Goal: Task Accomplishment & Management: Manage account settings

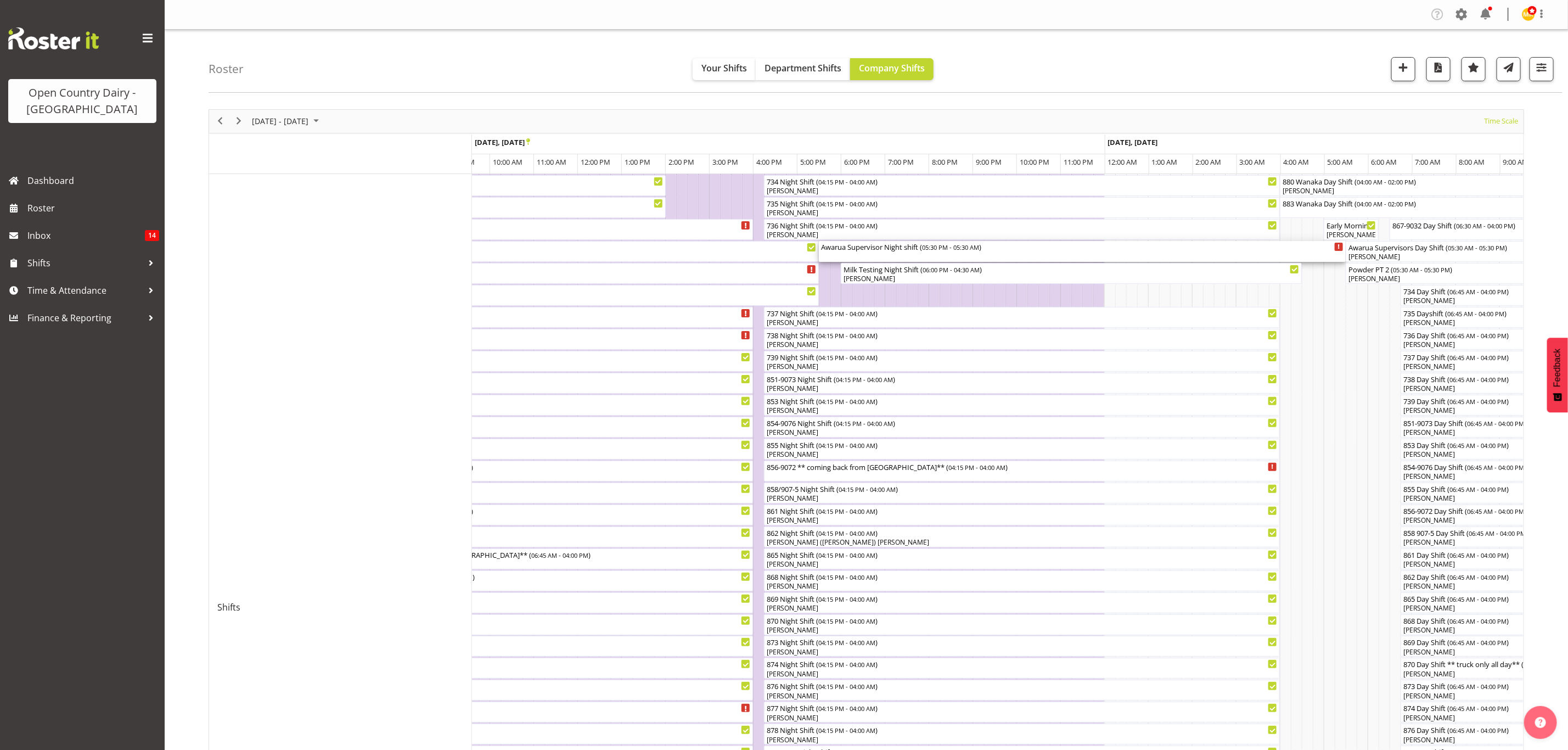
click at [859, 246] on div "Awarua Supervisor Night shift ( 05:30 PM - 05:30 AM )" at bounding box center [1083, 246] width 523 height 11
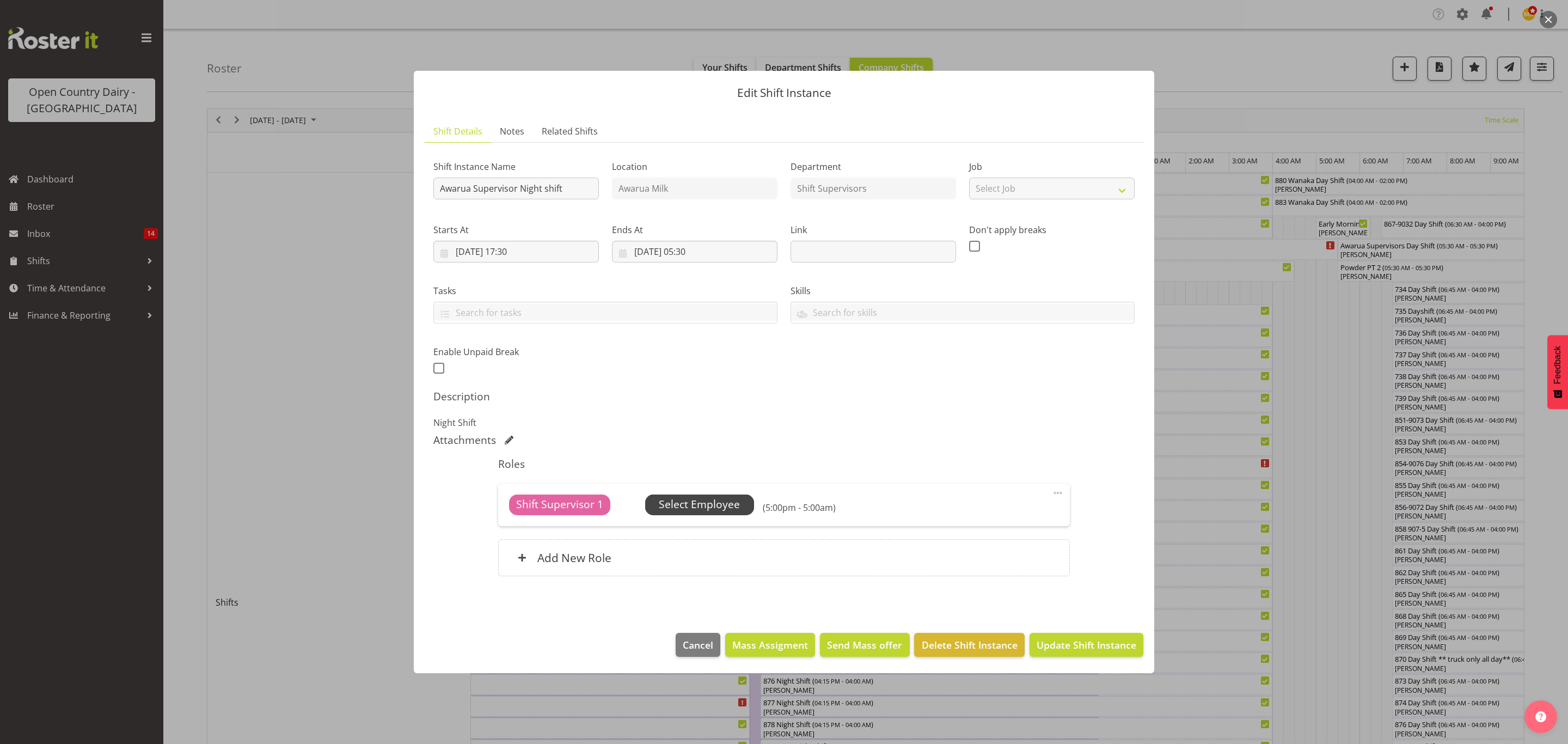
click at [666, 498] on span "Select Employee" at bounding box center [699, 504] width 81 height 16
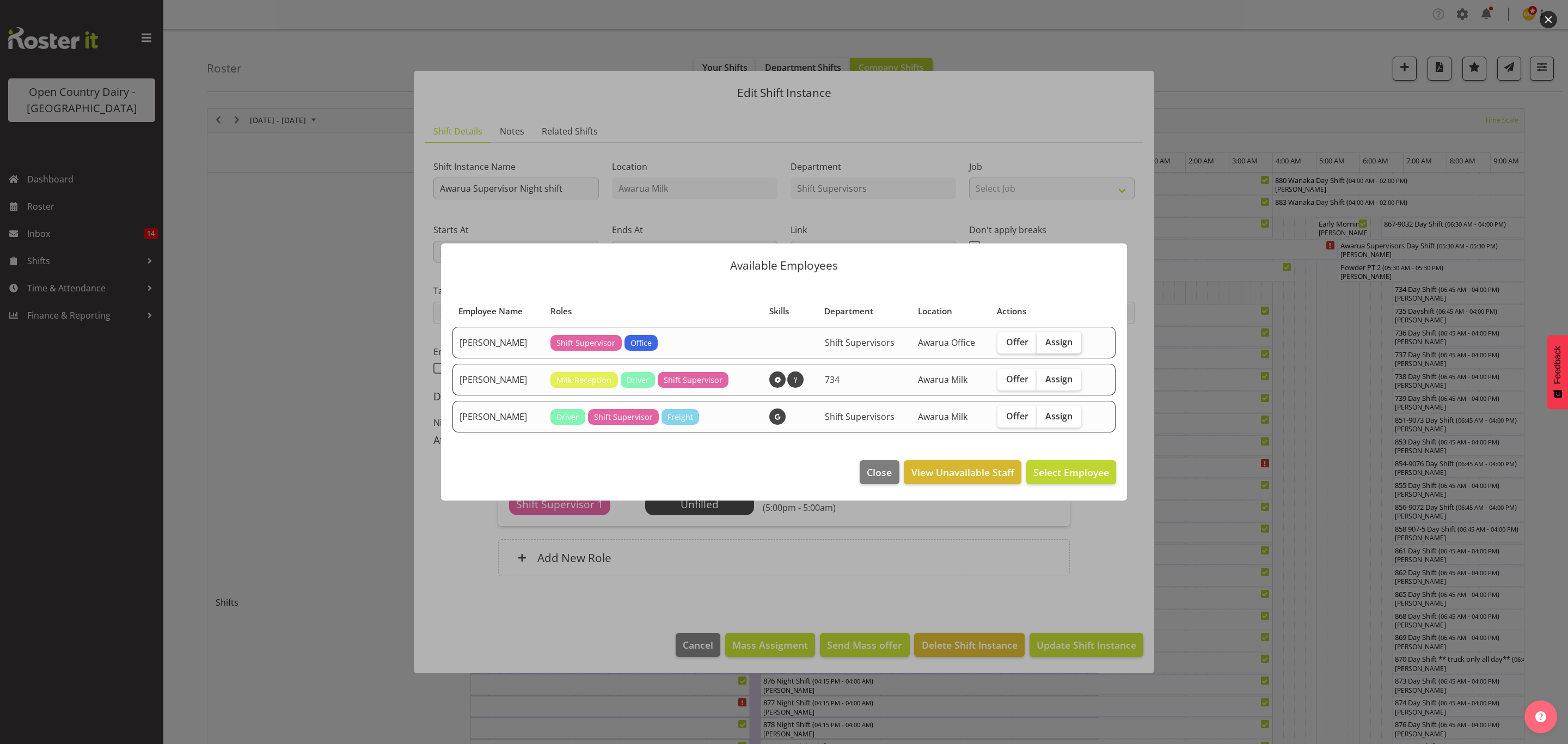
click at [1060, 341] on span "Assign" at bounding box center [1059, 342] width 27 height 11
click at [1044, 341] on input "Assign" at bounding box center [1039, 341] width 7 height 7
checkbox input "true"
click at [1057, 471] on span "Assign [PERSON_NAME]" at bounding box center [1054, 472] width 110 height 13
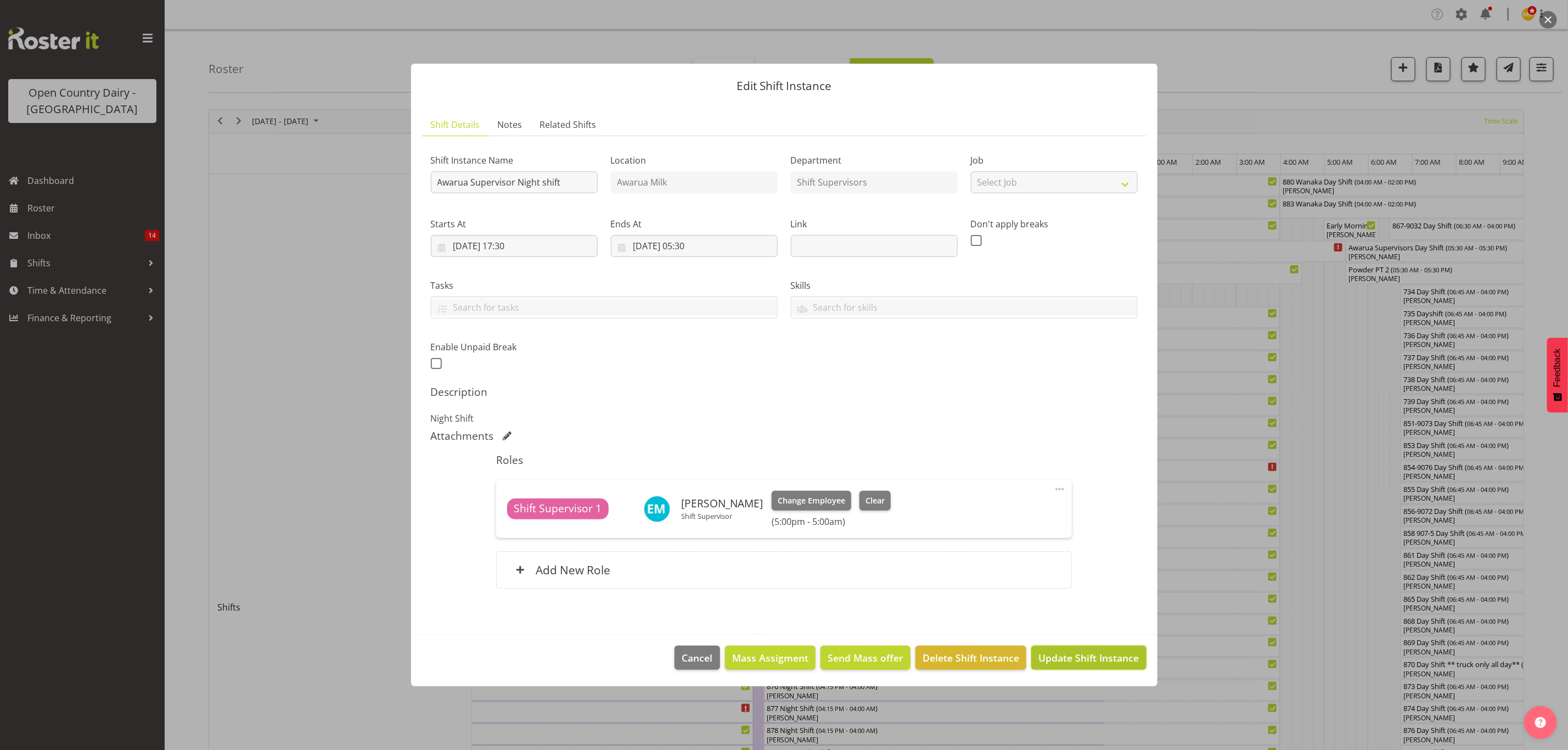
click at [1080, 659] on span "Update Shift Instance" at bounding box center [1089, 657] width 101 height 14
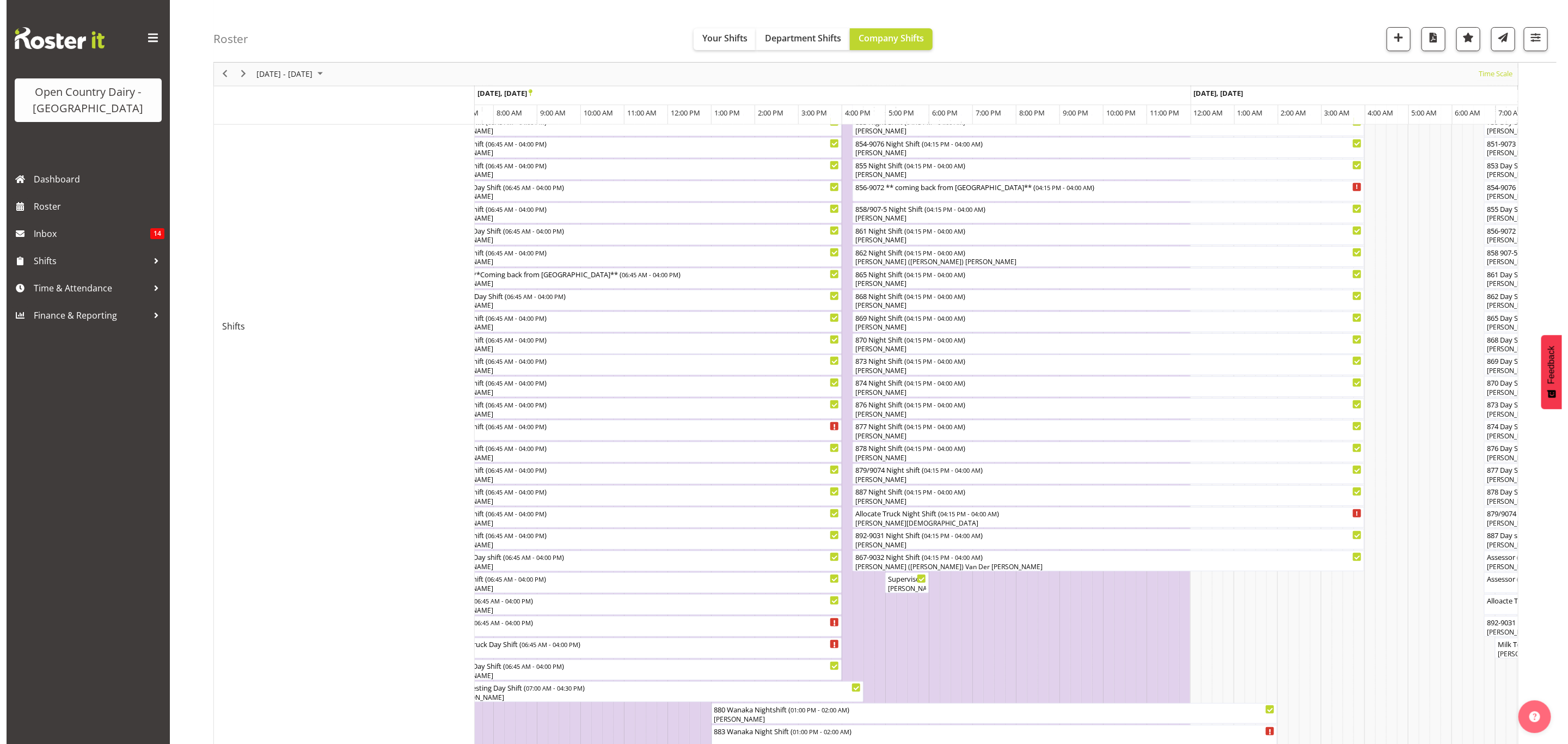
scroll to position [245, 0]
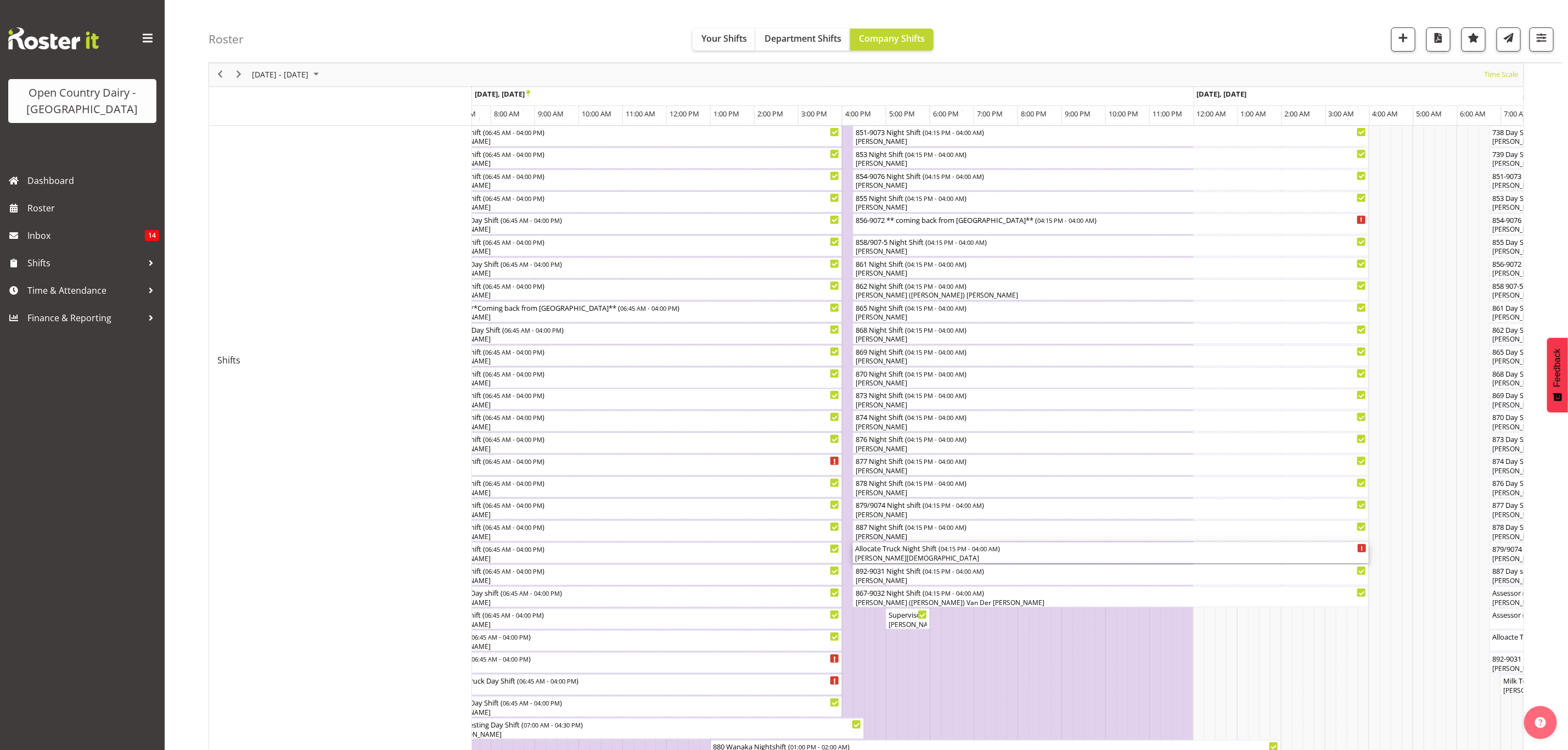
click at [893, 549] on div "Allocate Truck Night Shift ( 04:15 PM - 04:00 AM )" at bounding box center [1111, 548] width 512 height 11
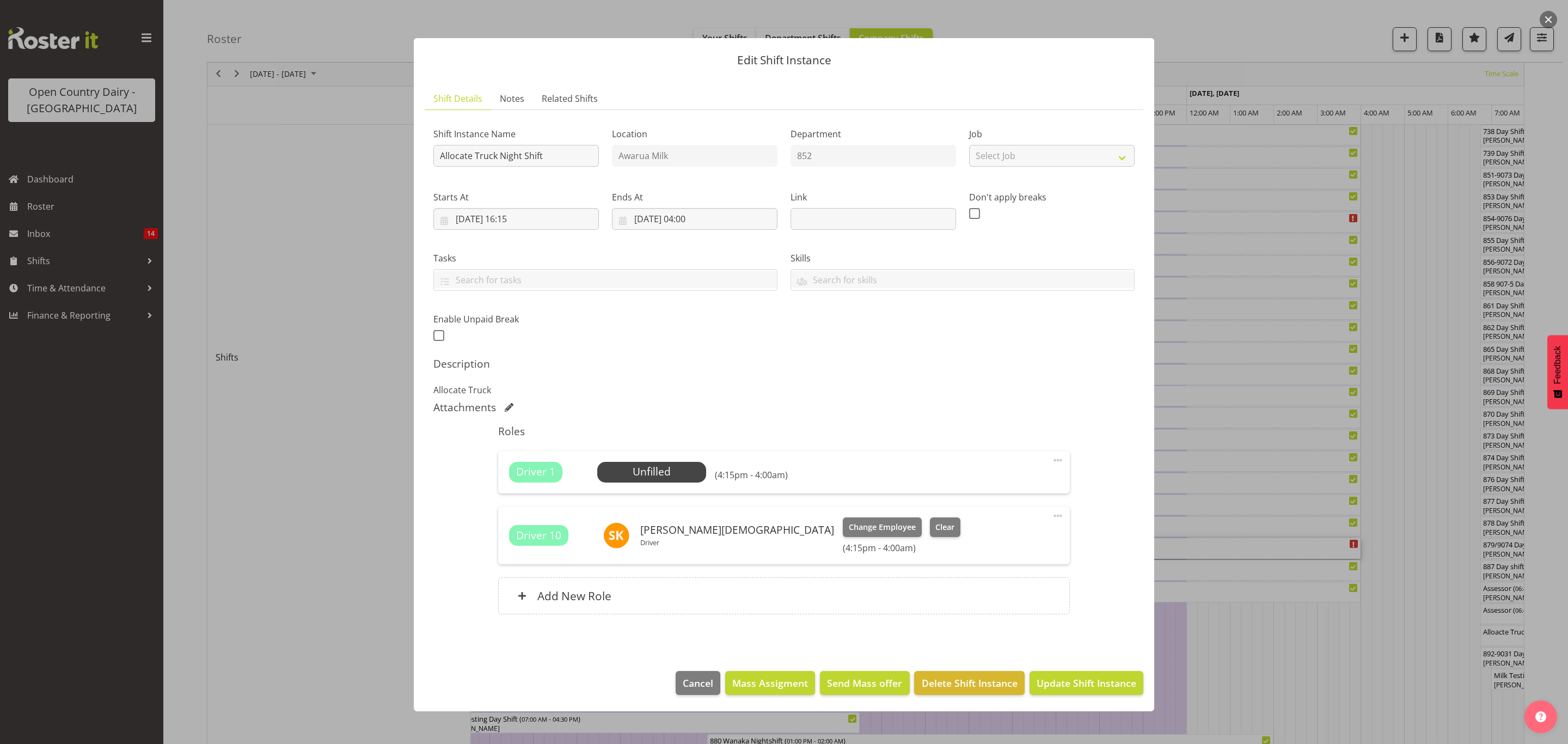
click at [668, 461] on div "Driver 1 Unfilled Select Employee (4:15pm - 4:00am) Edit Cover Role Delete" at bounding box center [784, 472] width 572 height 42
click at [672, 475] on span "Select Employee" at bounding box center [651, 472] width 81 height 16
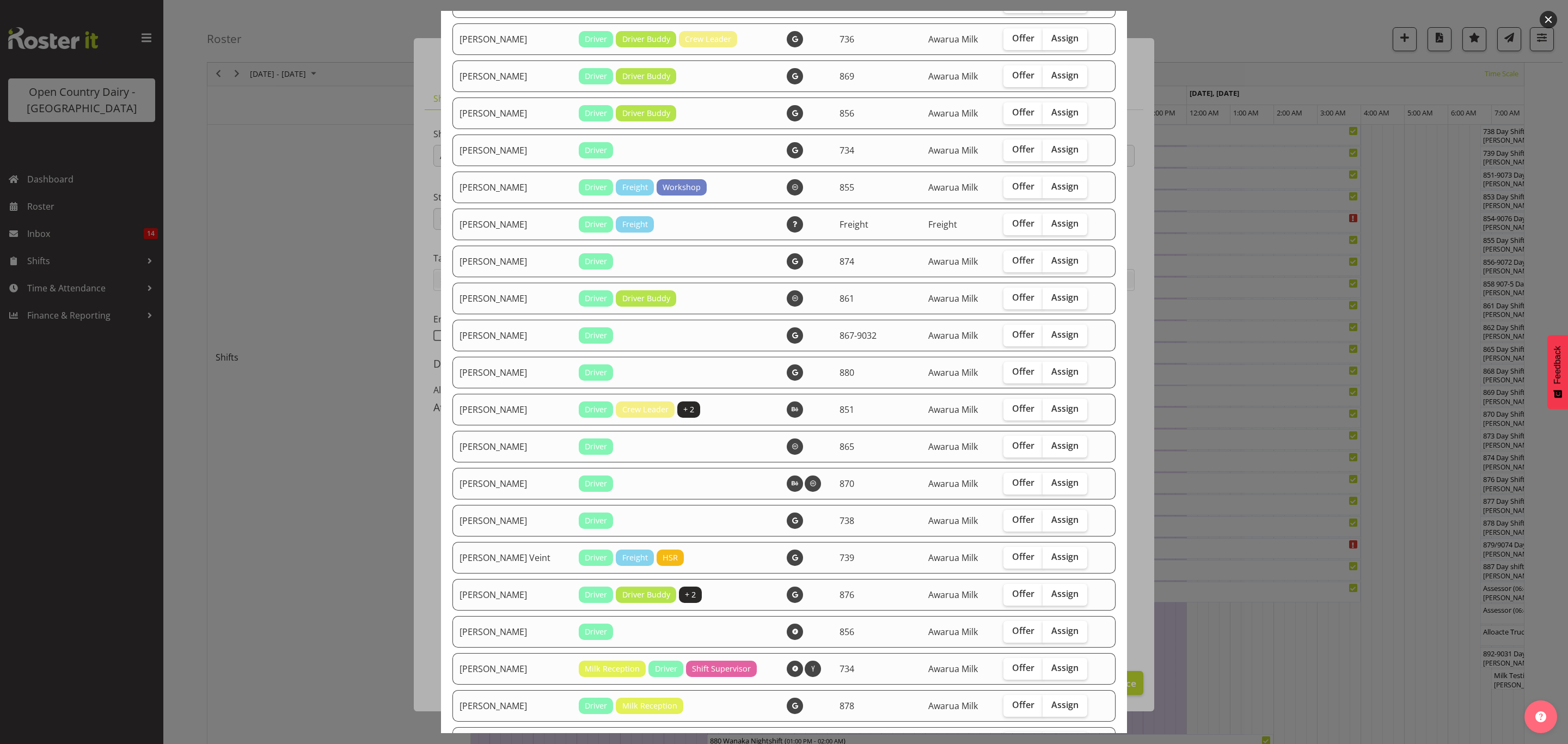
scroll to position [735, 0]
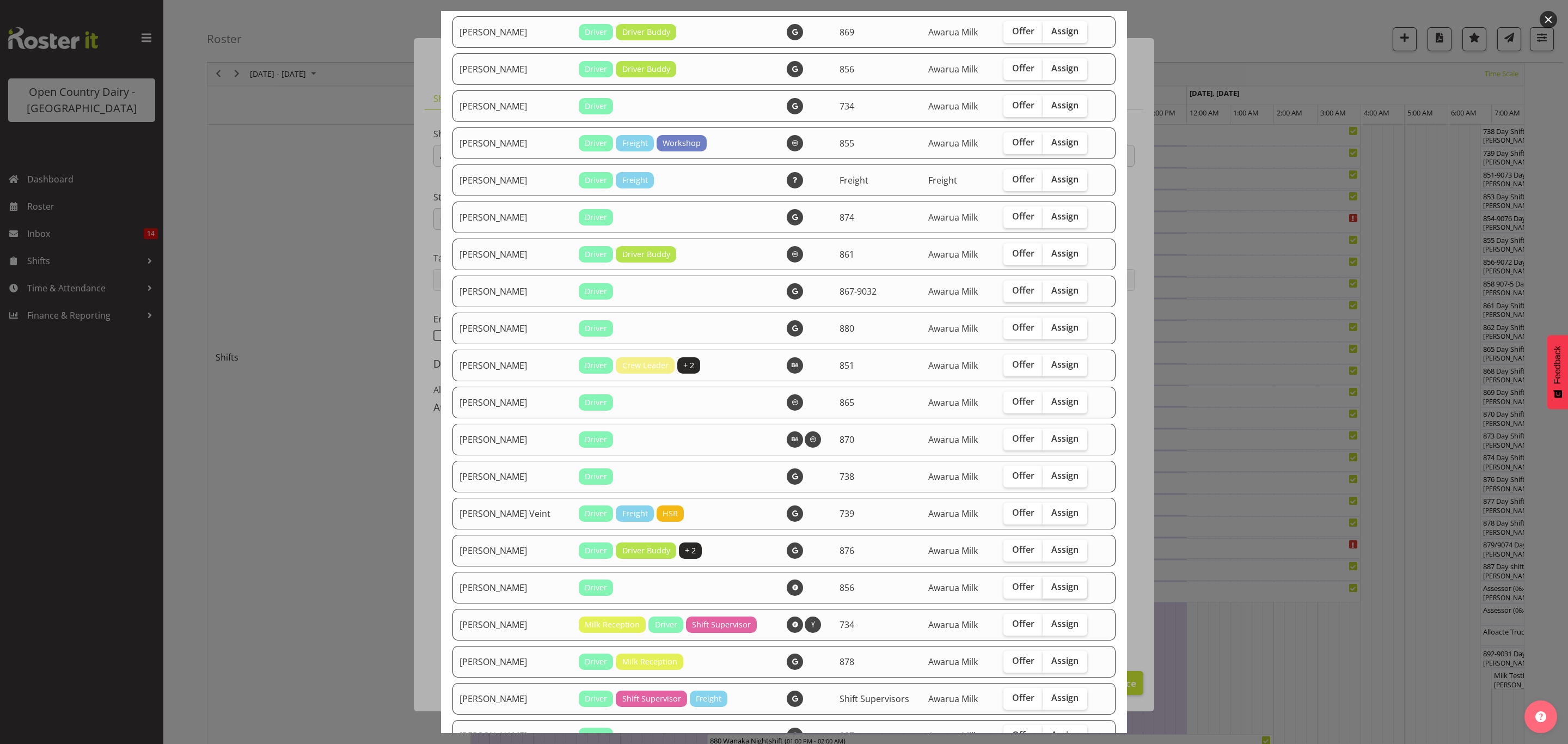
click at [1051, 587] on span "Assign" at bounding box center [1065, 586] width 27 height 11
click at [1050, 587] on input "Assign" at bounding box center [1045, 586] width 7 height 7
checkbox input "true"
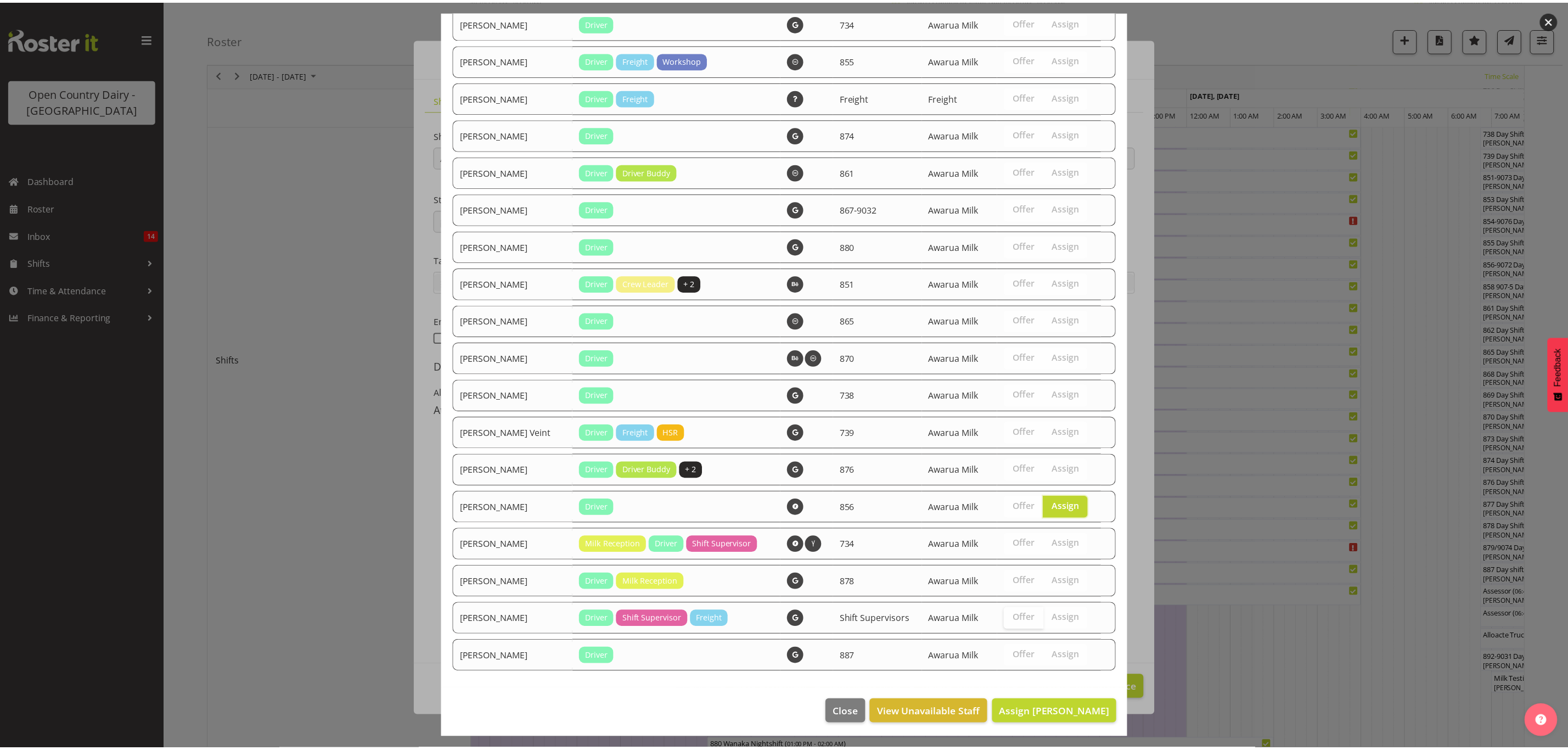
scroll to position [827, 0]
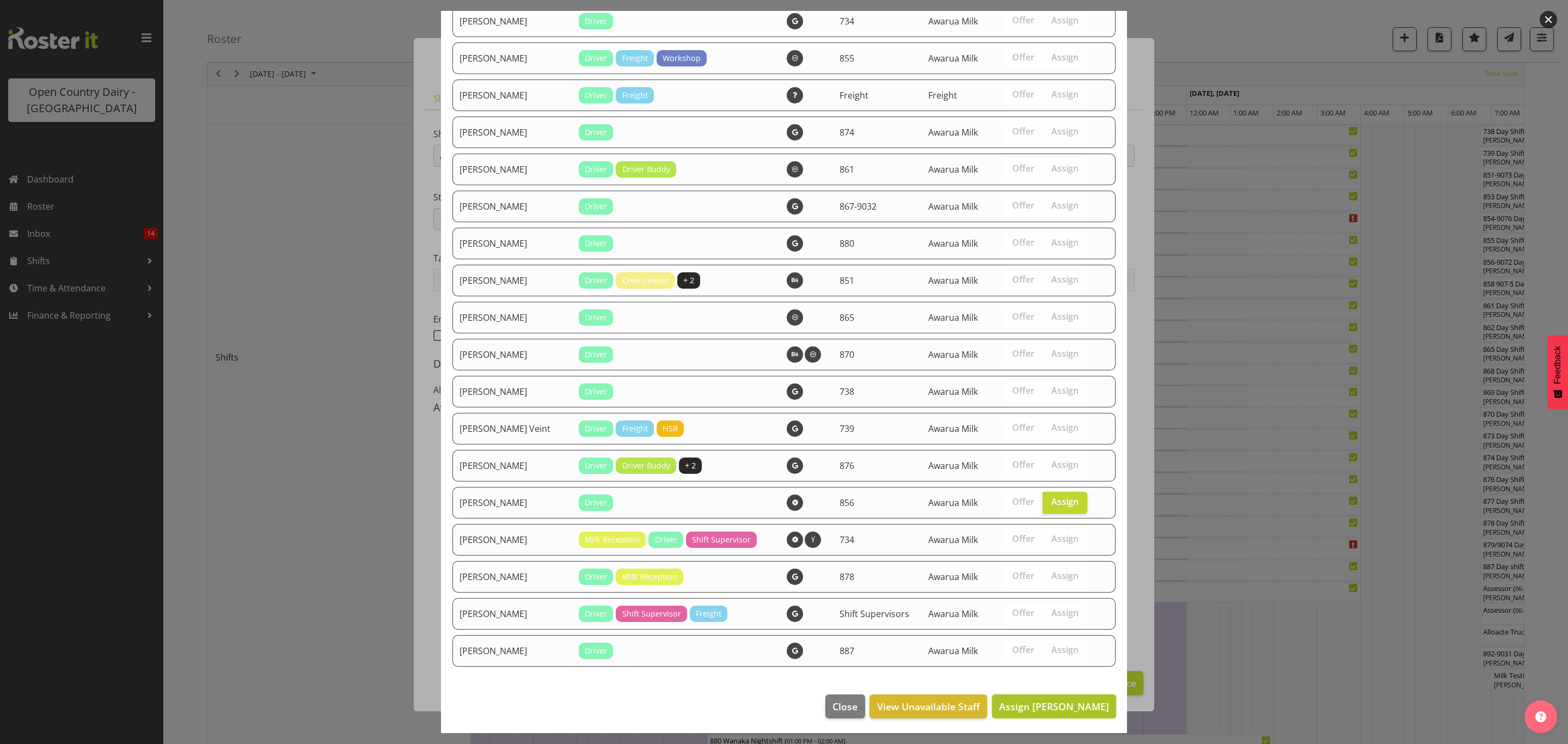
click at [1039, 702] on span "Assign [PERSON_NAME]" at bounding box center [1054, 706] width 110 height 13
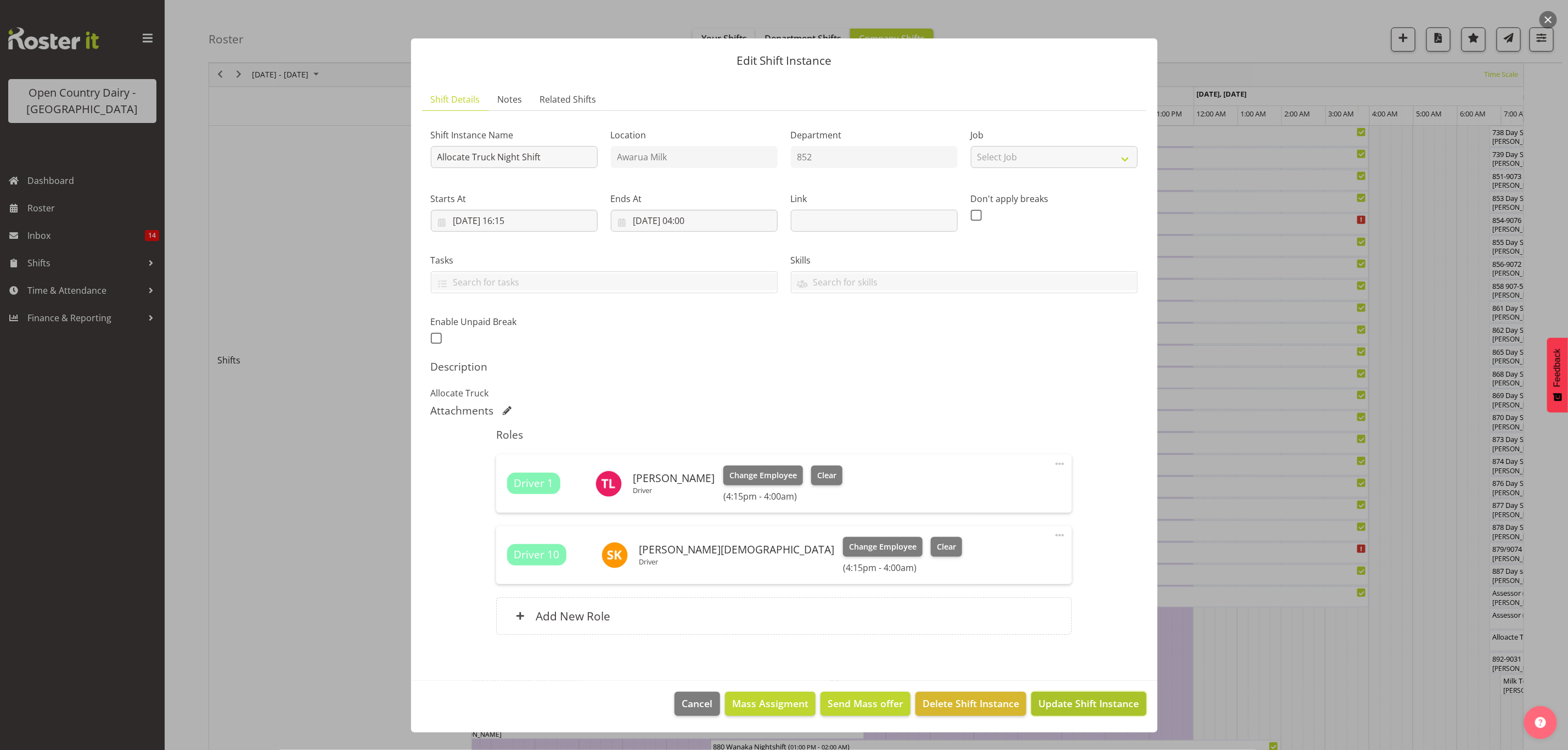
click at [1097, 699] on span "Update Shift Instance" at bounding box center [1089, 703] width 101 height 14
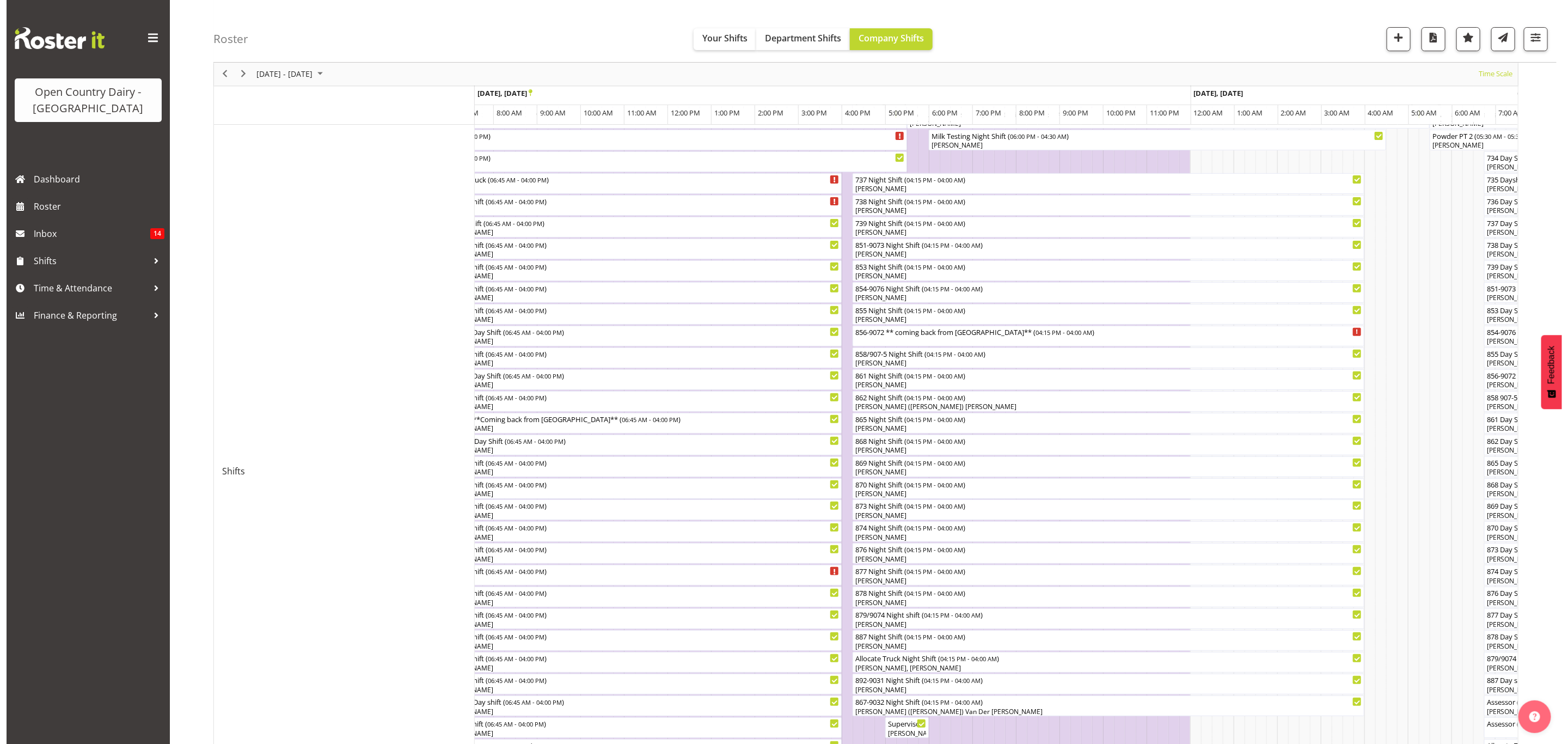
scroll to position [163, 0]
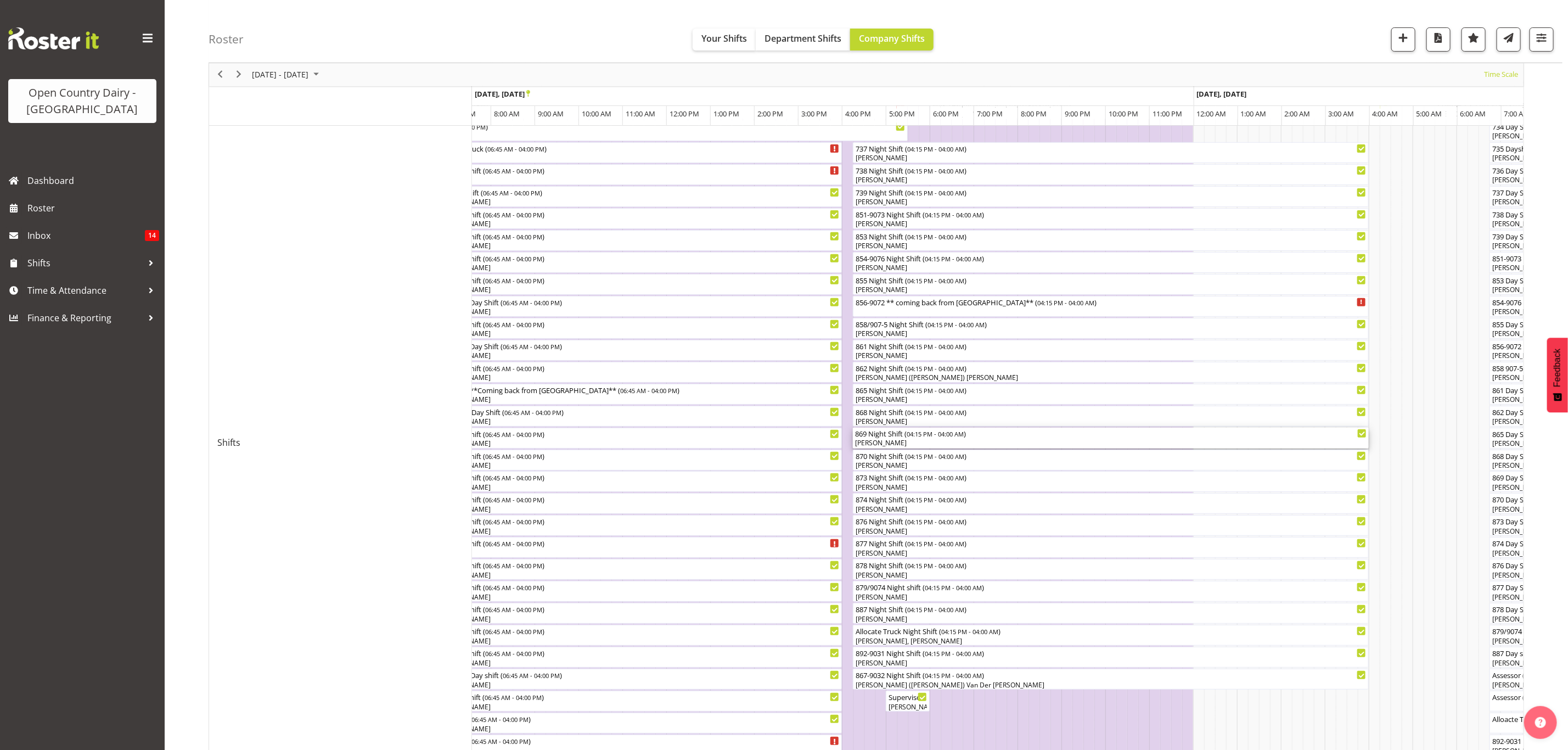
click at [883, 443] on div "[PERSON_NAME]" at bounding box center [1111, 443] width 512 height 10
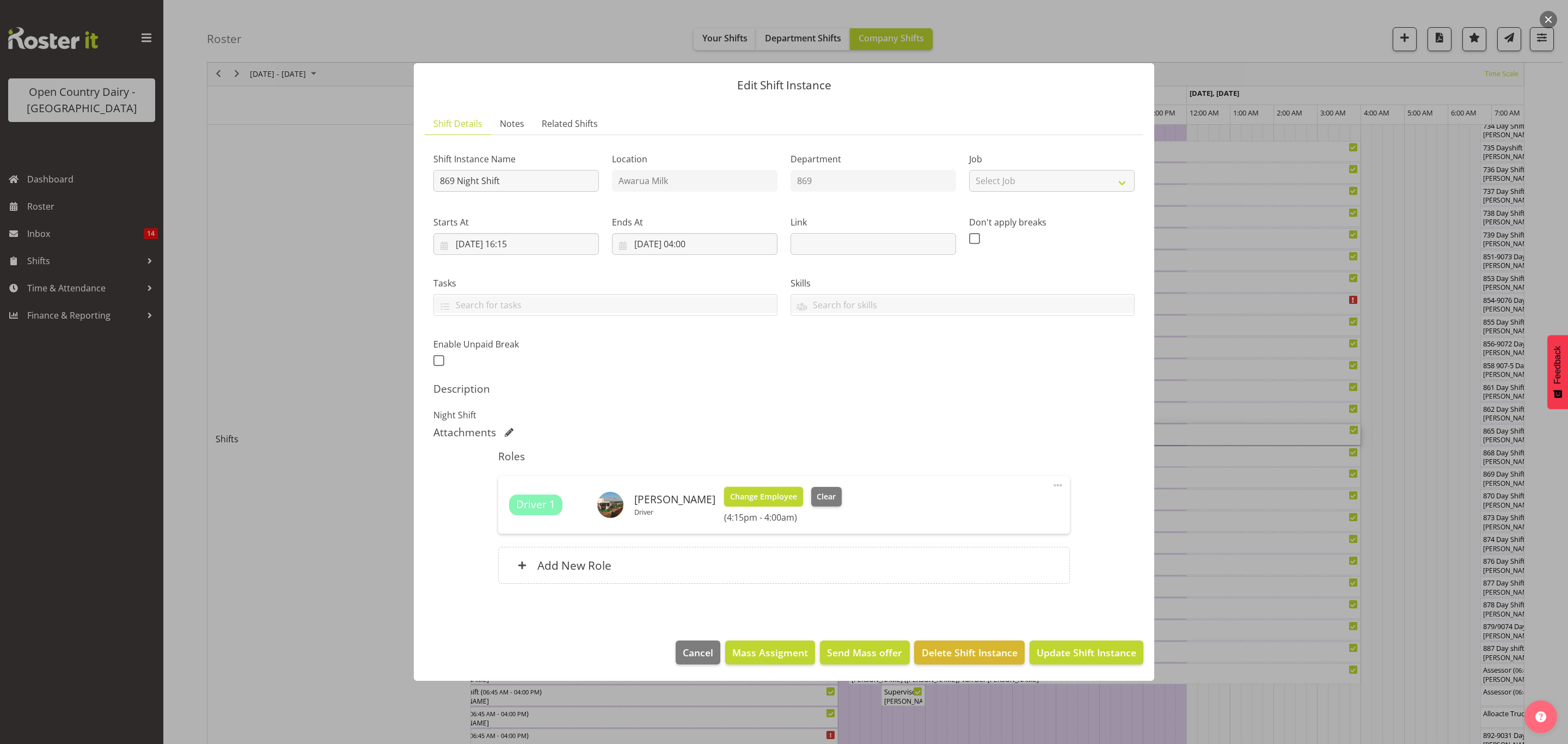
click at [746, 494] on span "Change Employee" at bounding box center [763, 496] width 67 height 12
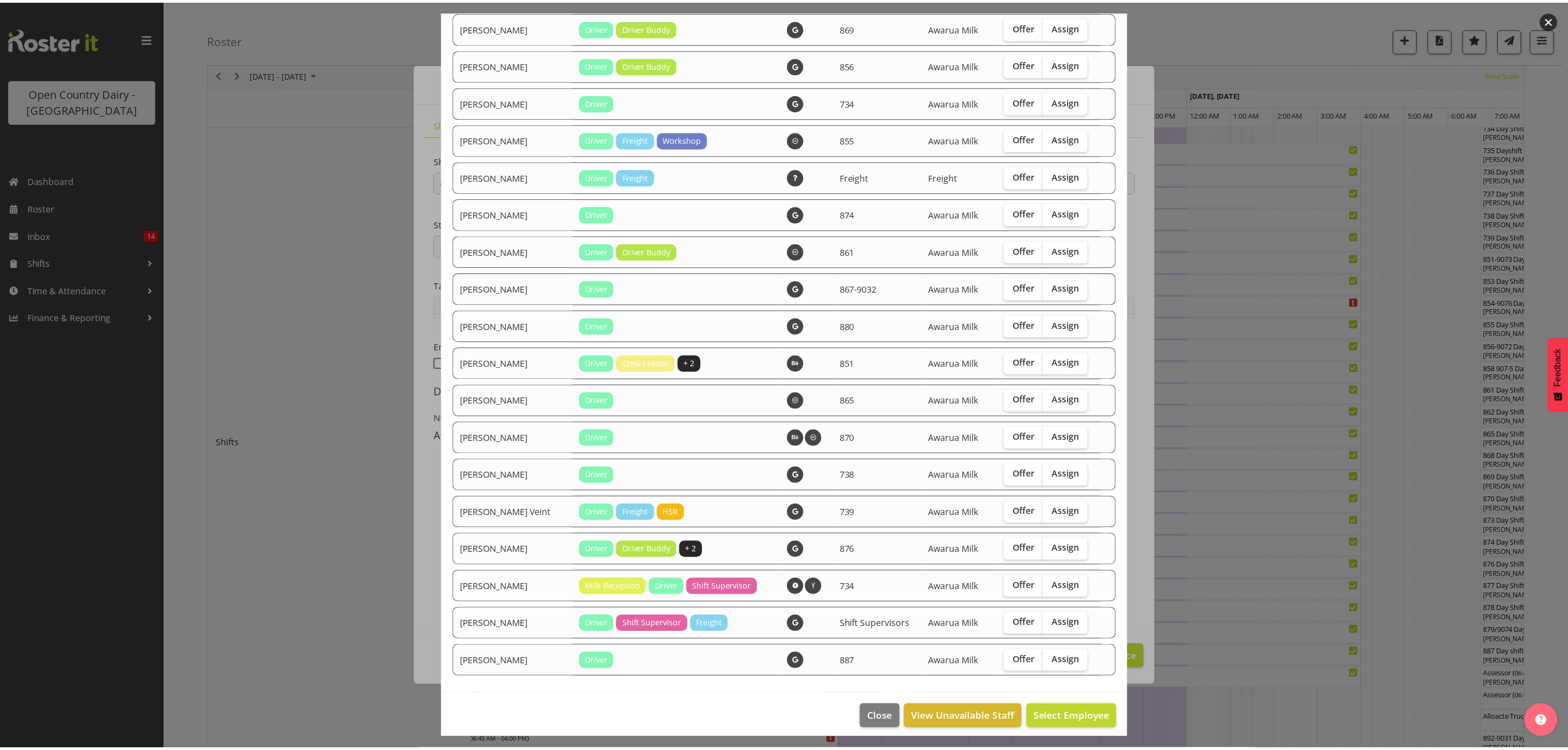
scroll to position [752, 0]
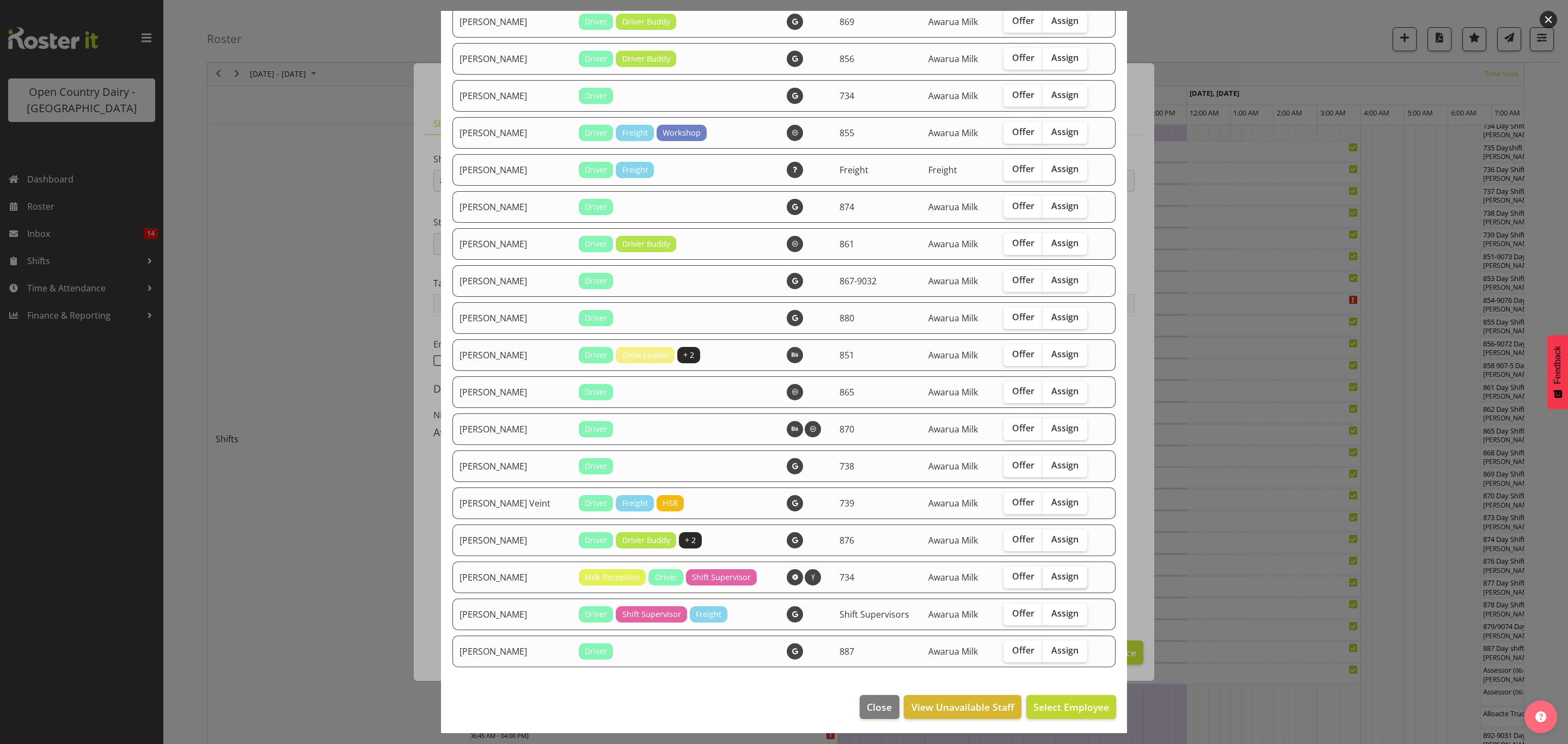
click at [1051, 579] on span "Assign" at bounding box center [1065, 576] width 27 height 11
click at [1047, 579] on input "Assign" at bounding box center [1045, 576] width 7 height 7
checkbox input "true"
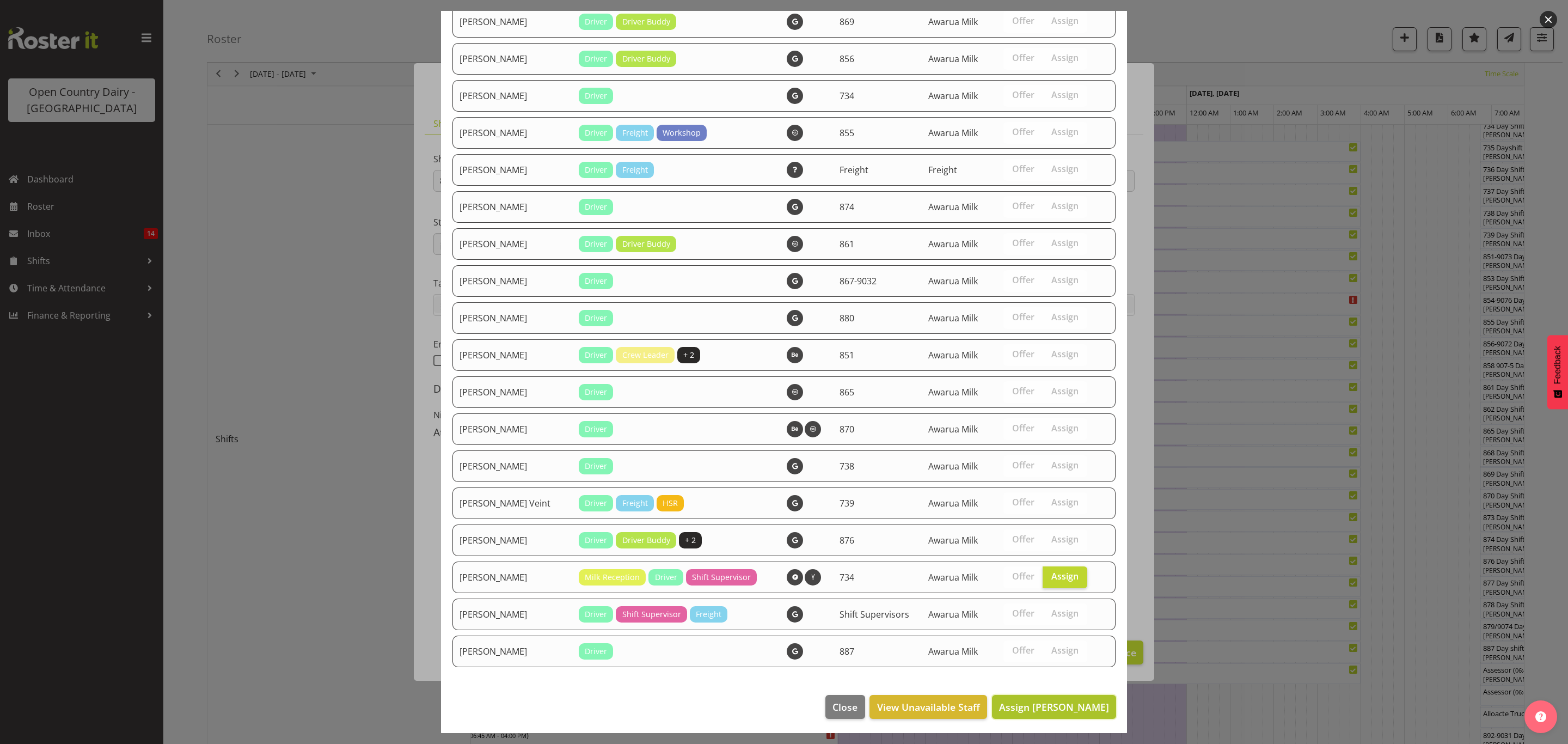
click at [1023, 707] on span "Assign [PERSON_NAME]" at bounding box center [1054, 706] width 110 height 13
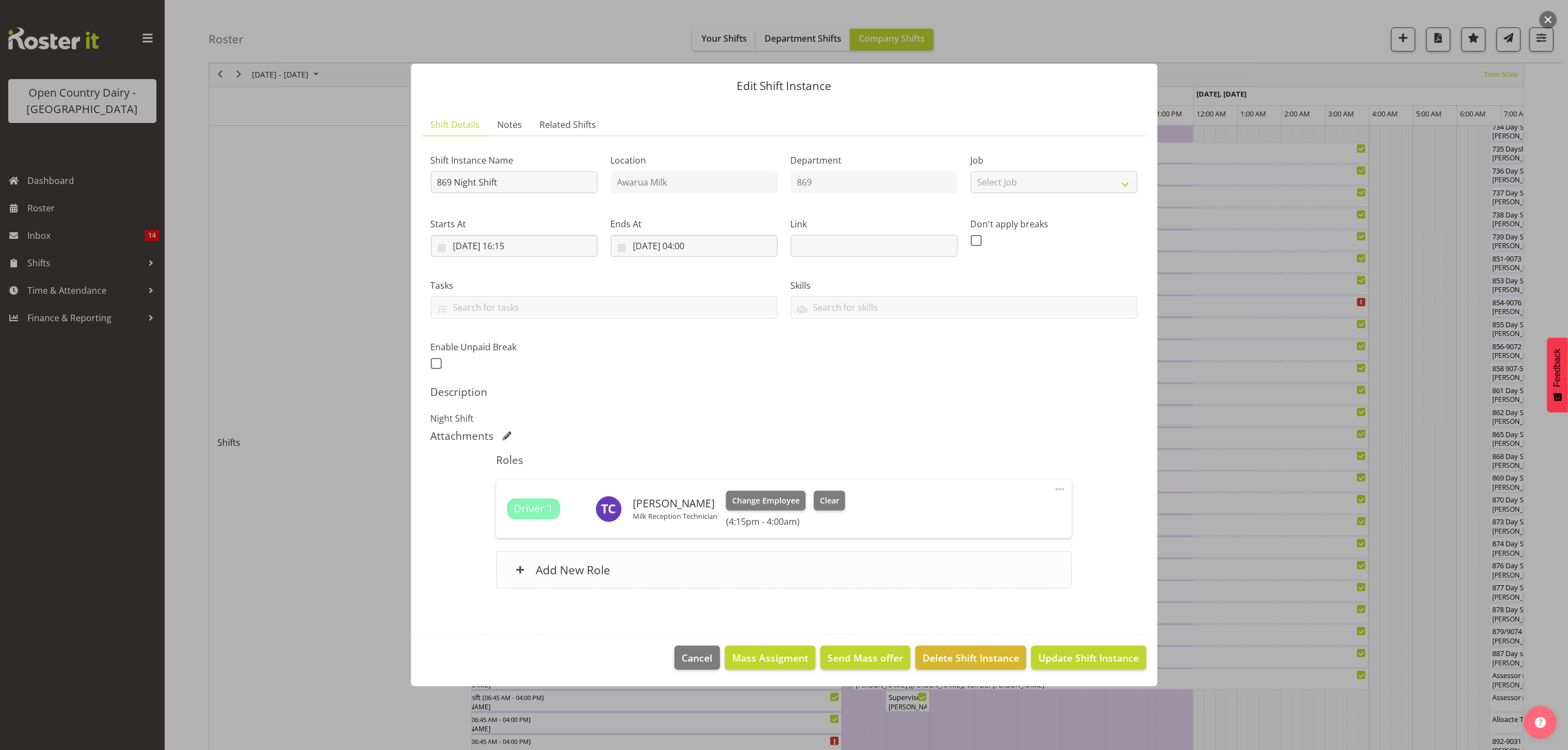
click at [574, 566] on h6 "Add New Role" at bounding box center [573, 569] width 75 height 14
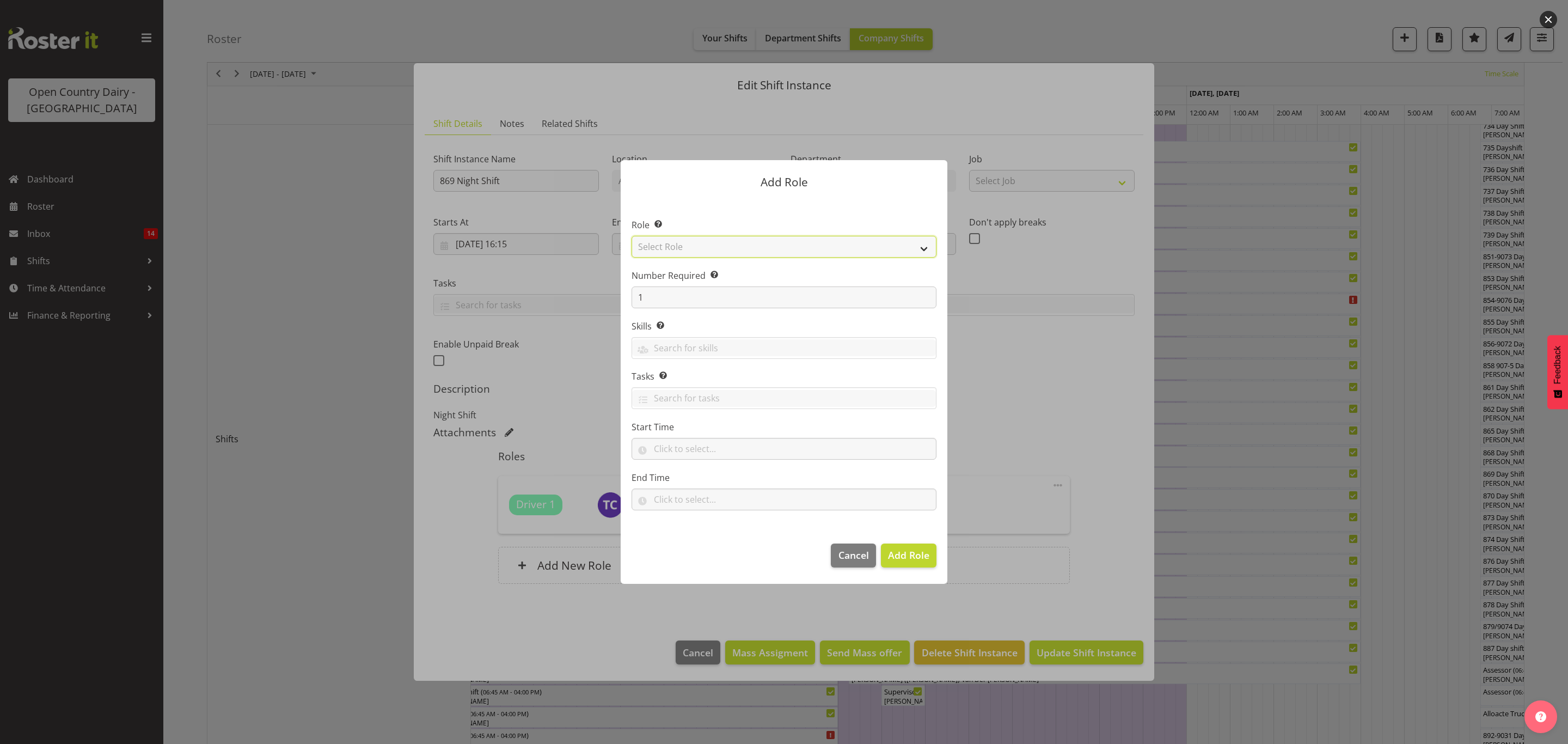
click at [673, 249] on select "Select Role Crew Leader Driver Driver Assessor Dayshift Driver Assessor Nightsh…" at bounding box center [784, 247] width 305 height 22
select select "1437"
click at [631, 236] on select "Select Role Crew Leader Driver Driver Assessor Dayshift Driver Assessor Nightsh…" at bounding box center [784, 247] width 305 height 22
click at [899, 554] on span "Add Role" at bounding box center [908, 554] width 41 height 13
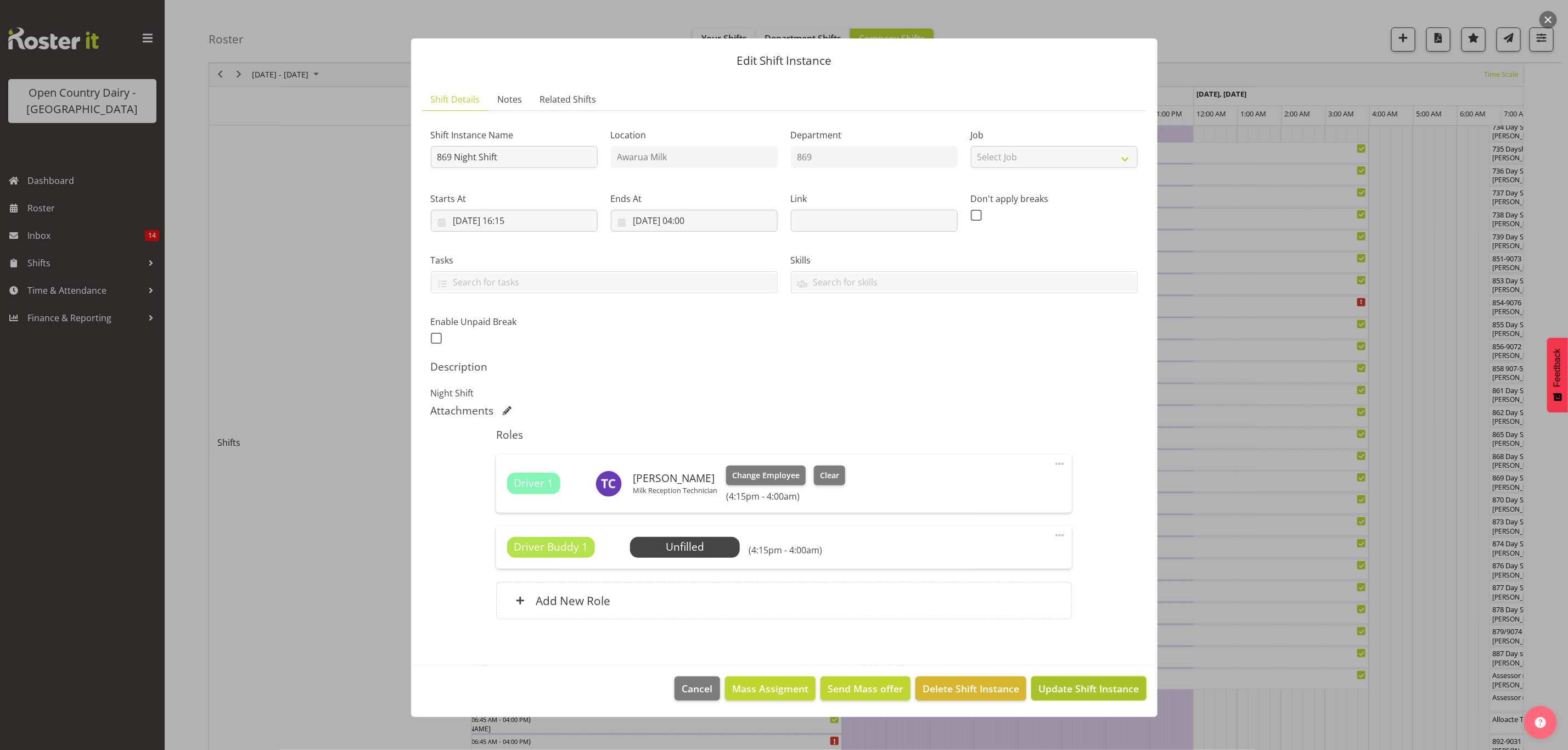
click at [1060, 698] on button "Update Shift Instance" at bounding box center [1088, 688] width 114 height 24
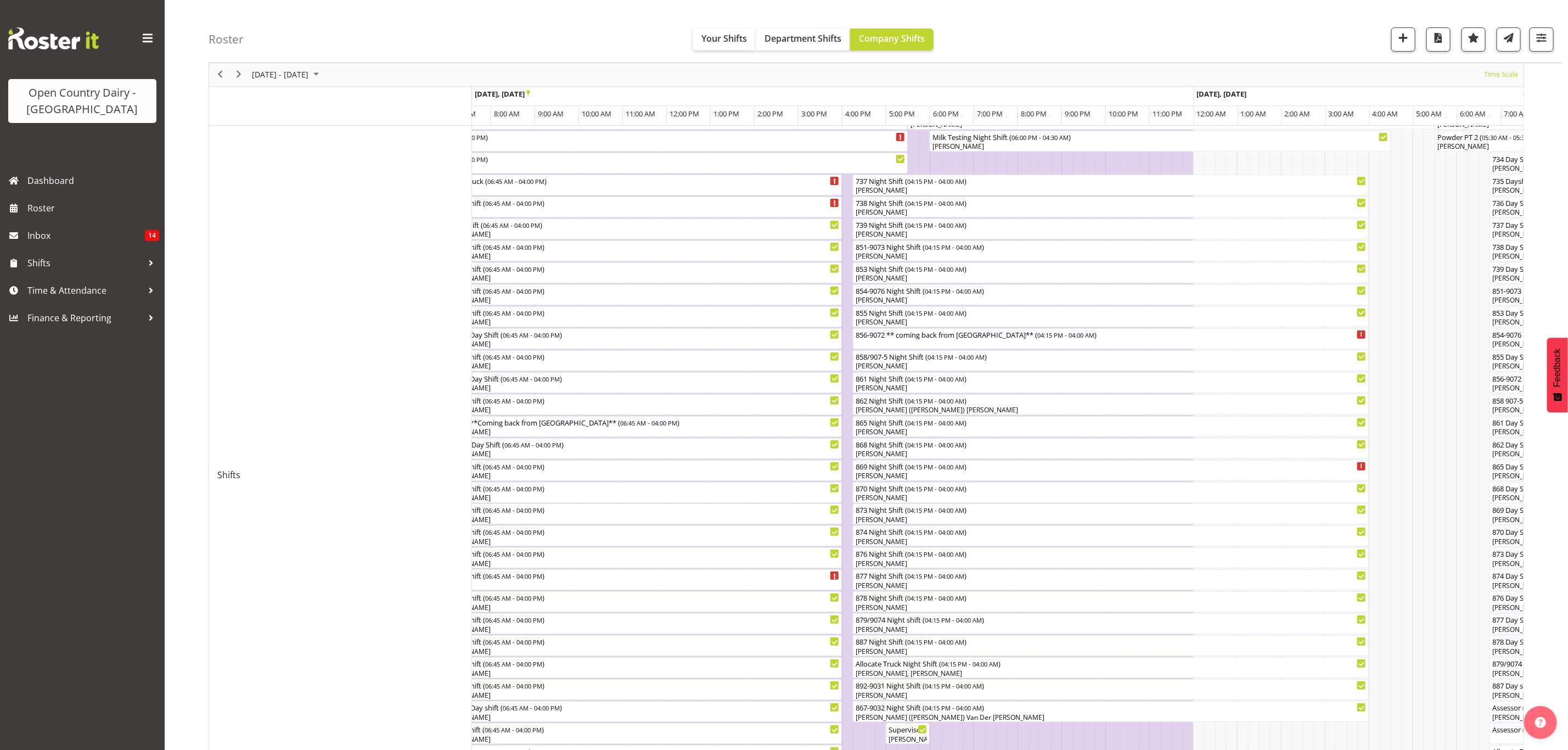
scroll to position [165, 0]
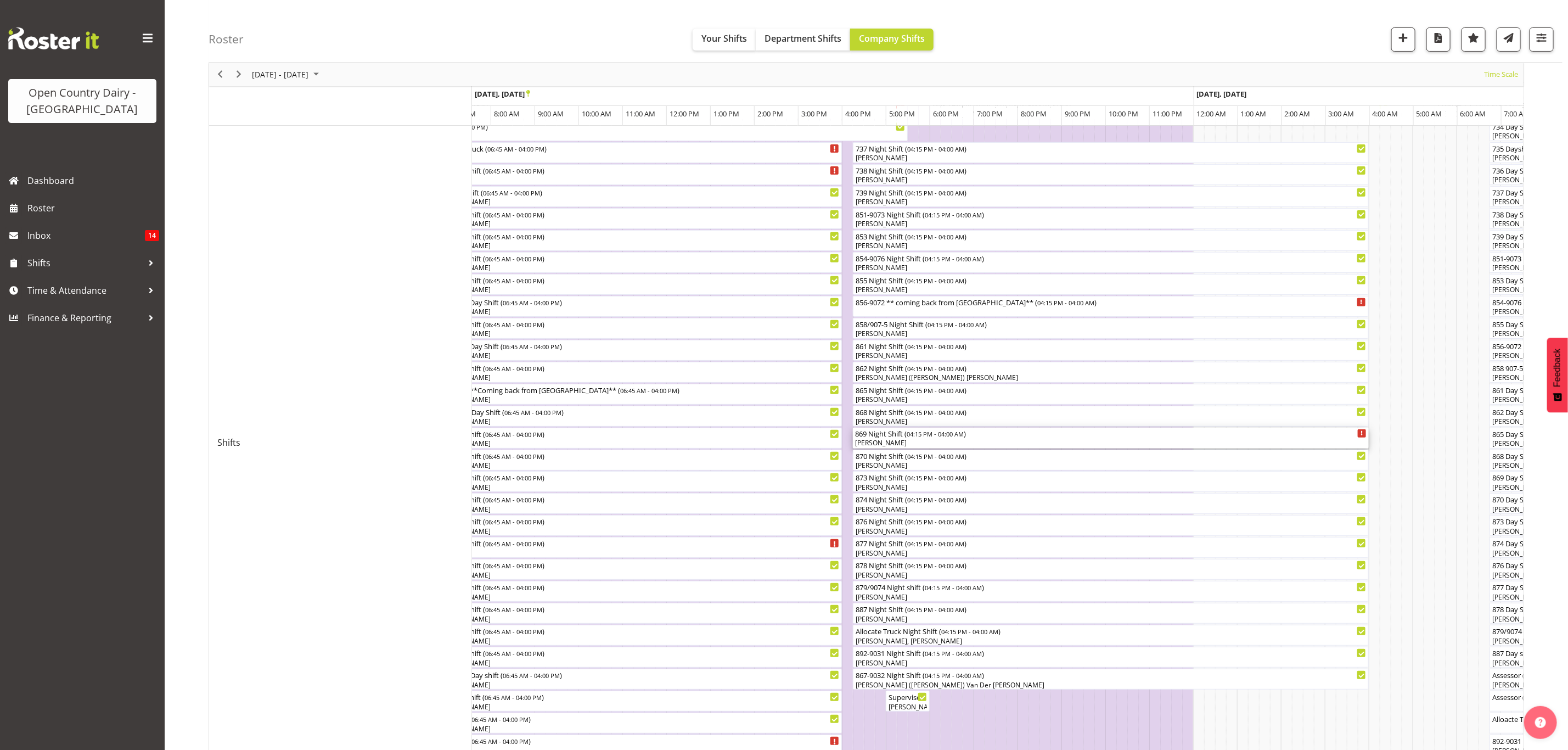
click at [880, 434] on div "869 Night Shift ( 04:15 PM - 04:00 AM )" at bounding box center [1111, 432] width 512 height 11
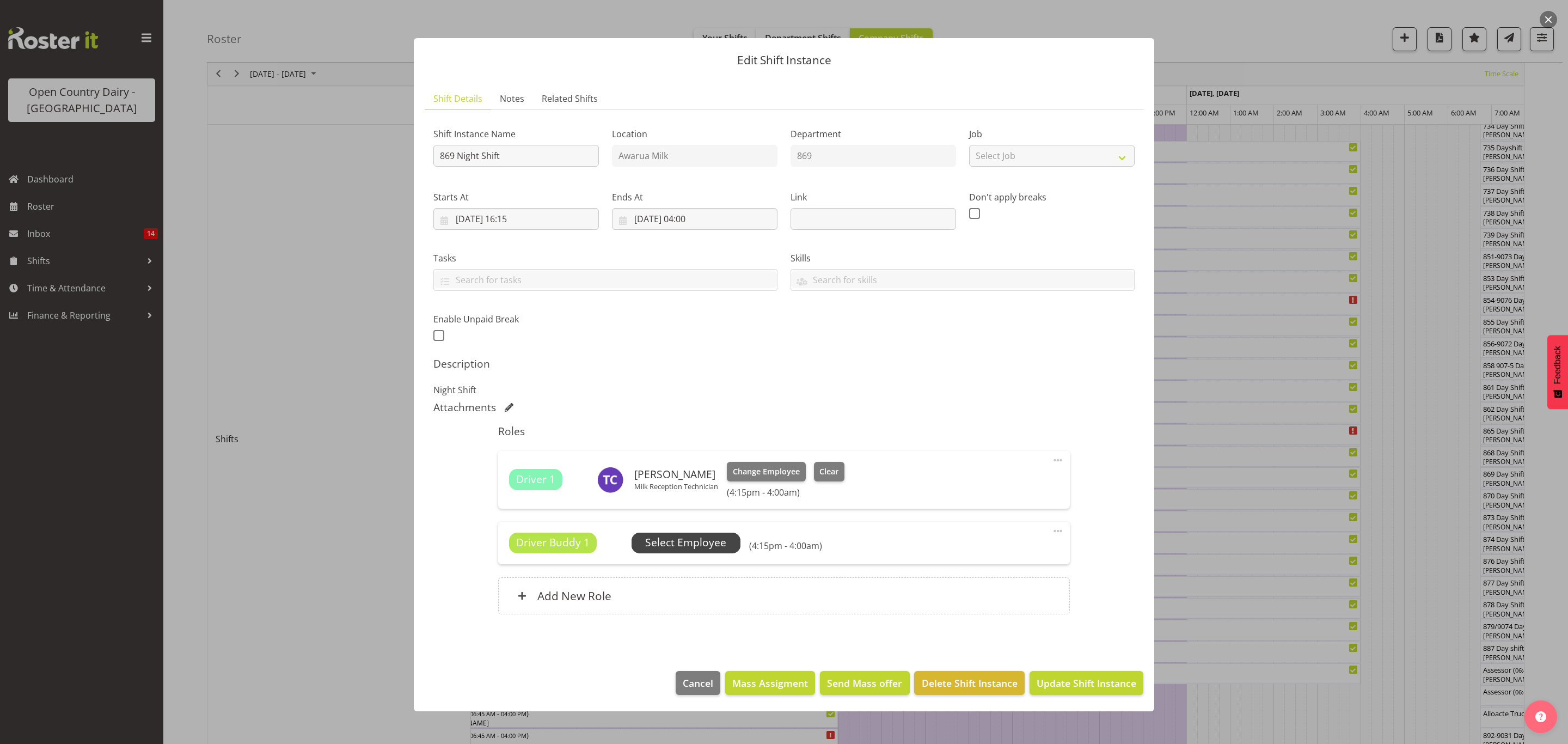
click at [669, 543] on span "Select Employee" at bounding box center [685, 542] width 81 height 16
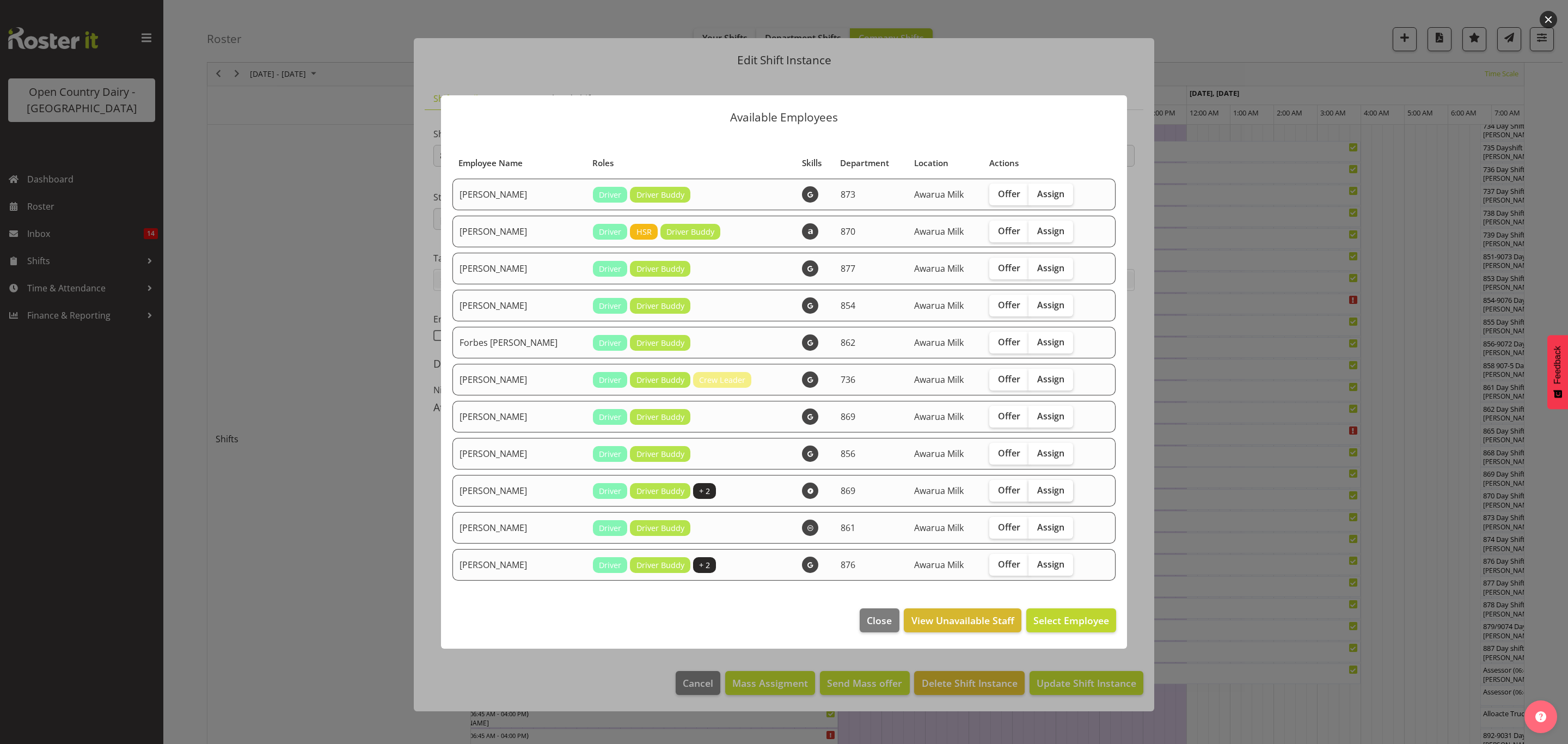
click at [1038, 493] on span "Assign" at bounding box center [1051, 489] width 27 height 11
click at [1034, 493] on input "Assign" at bounding box center [1032, 489] width 7 height 7
checkbox input "true"
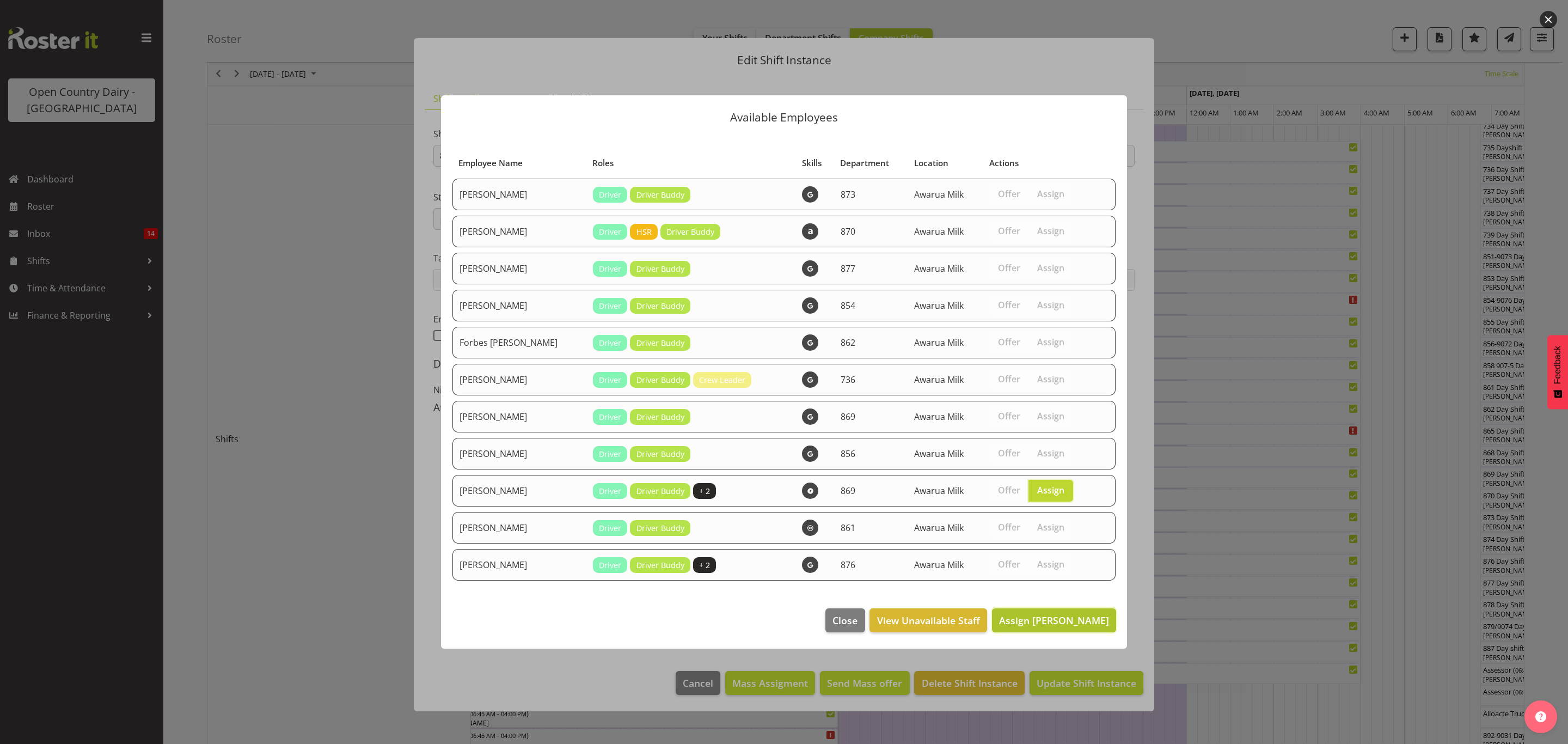
click at [1044, 616] on span "Assign [PERSON_NAME]" at bounding box center [1054, 620] width 110 height 13
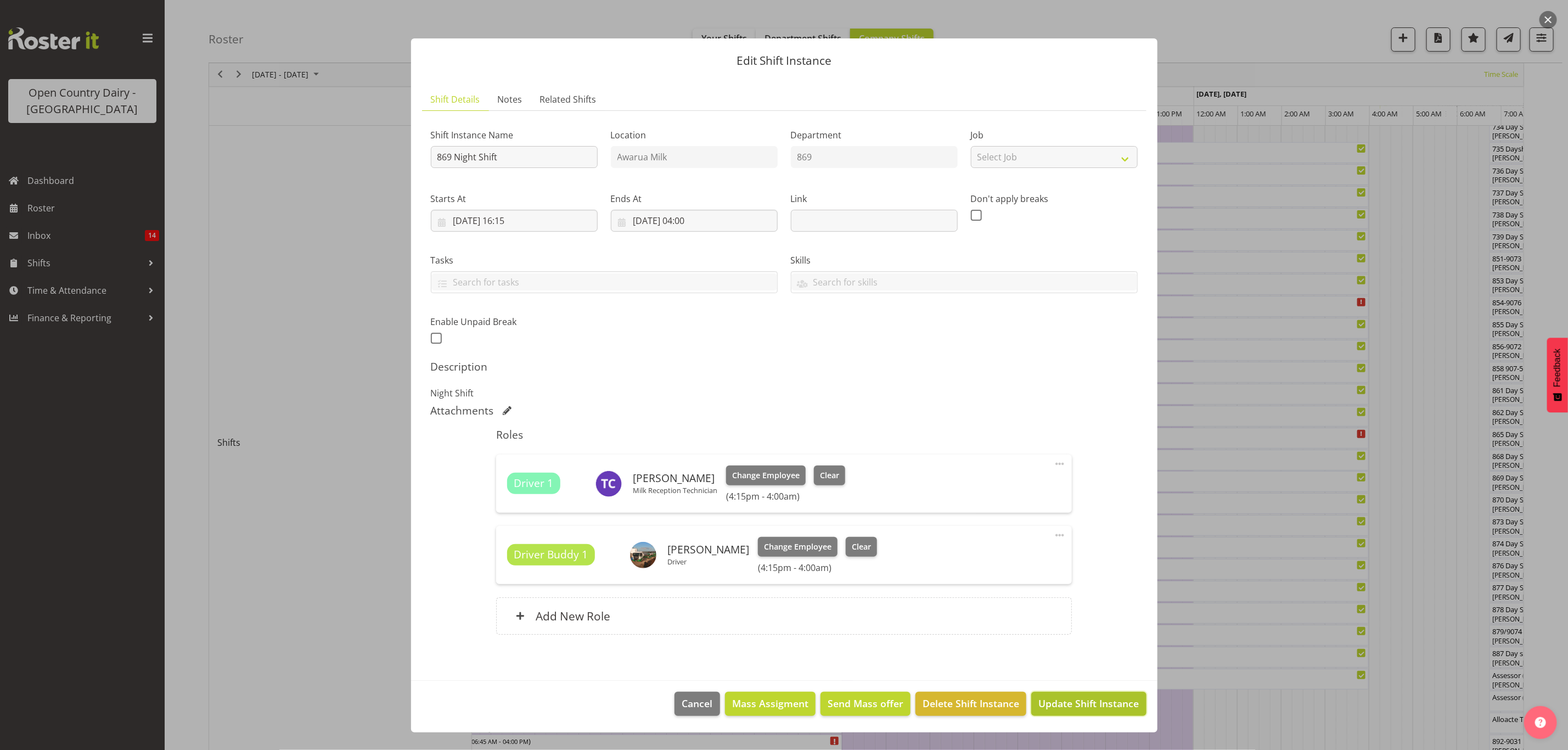
click at [1083, 713] on button "Update Shift Instance" at bounding box center [1088, 704] width 114 height 24
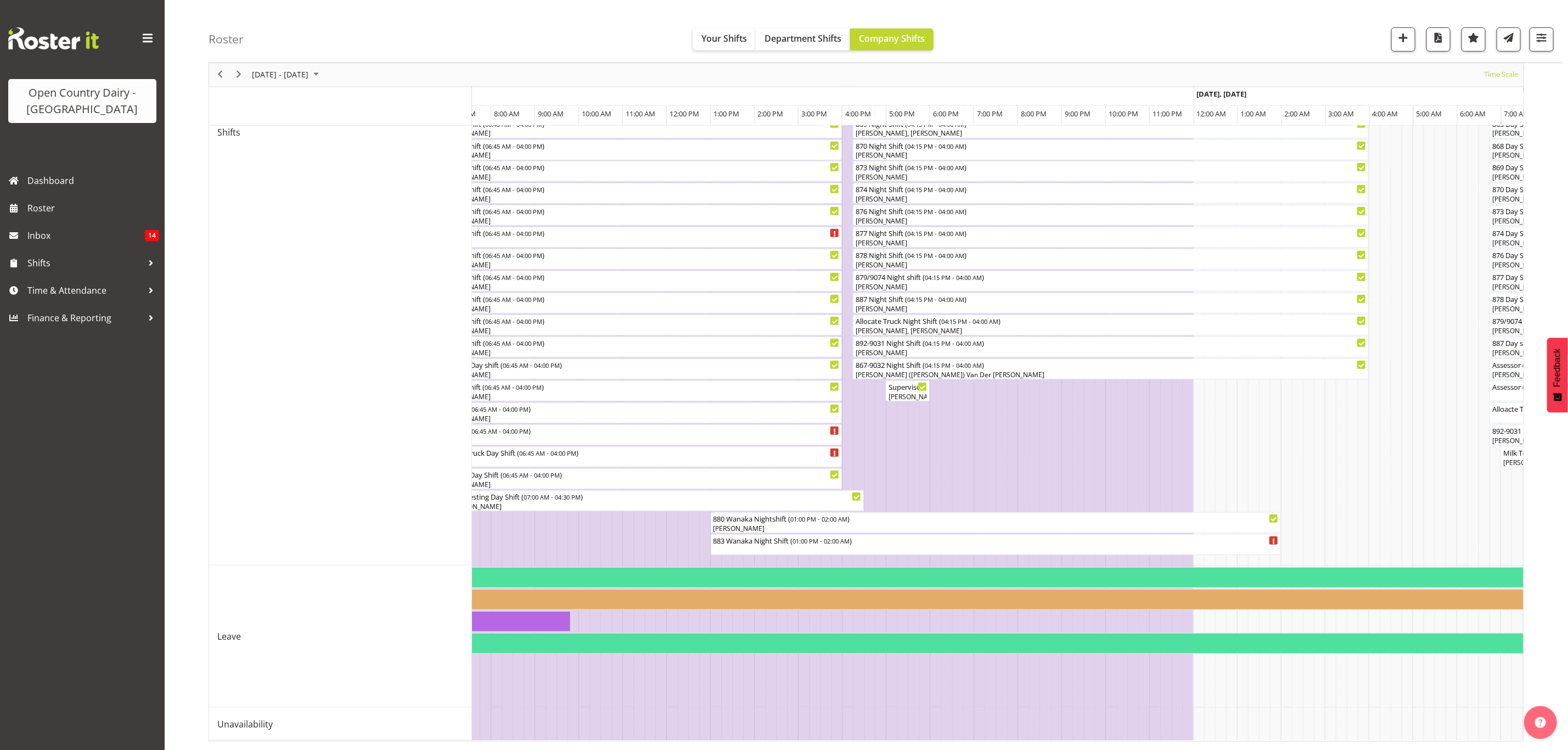
scroll to position [0, 0]
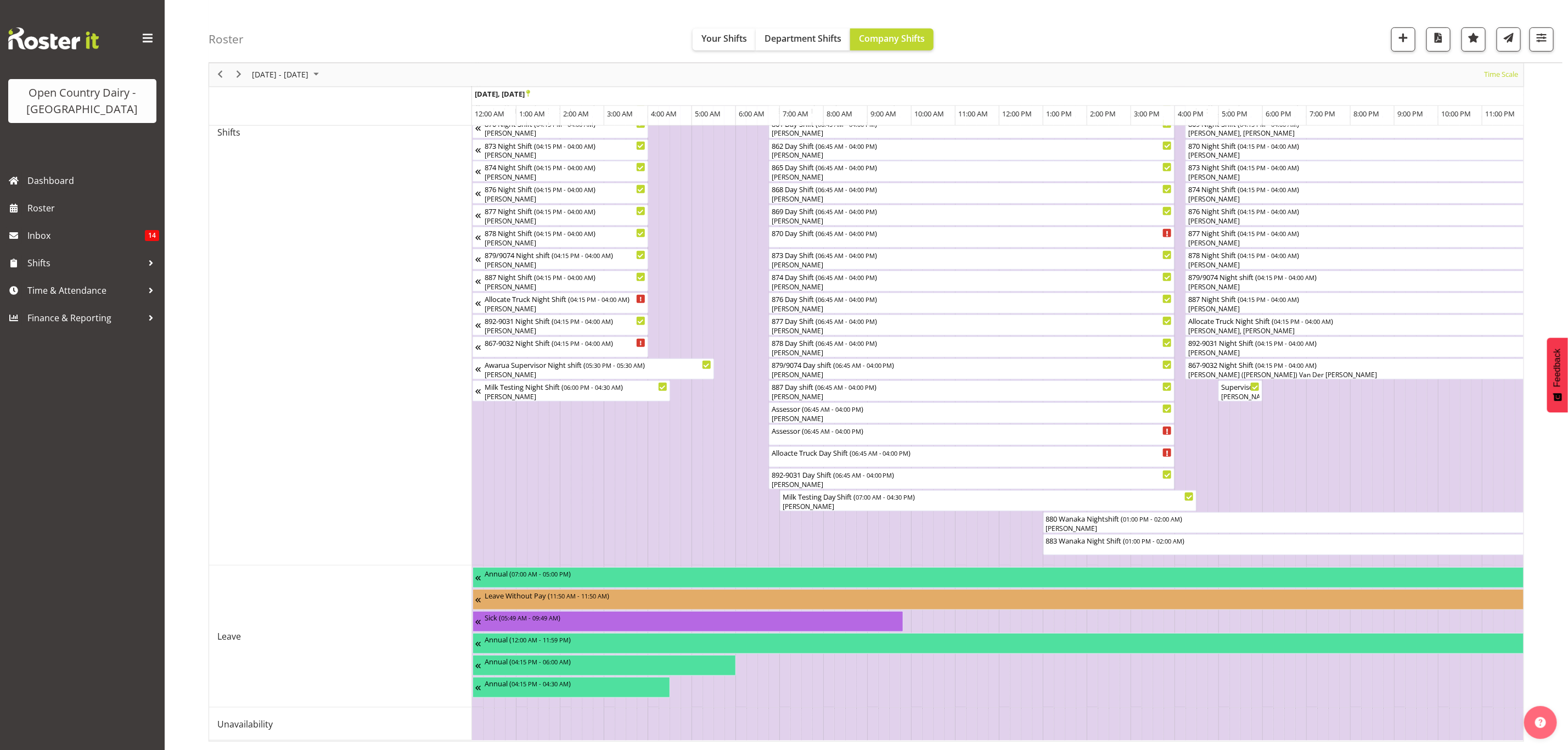
drag, startPoint x: 227, startPoint y: 70, endPoint x: 35, endPoint y: 89, distance: 192.9
click at [227, 70] on div "previous period" at bounding box center [220, 74] width 19 height 23
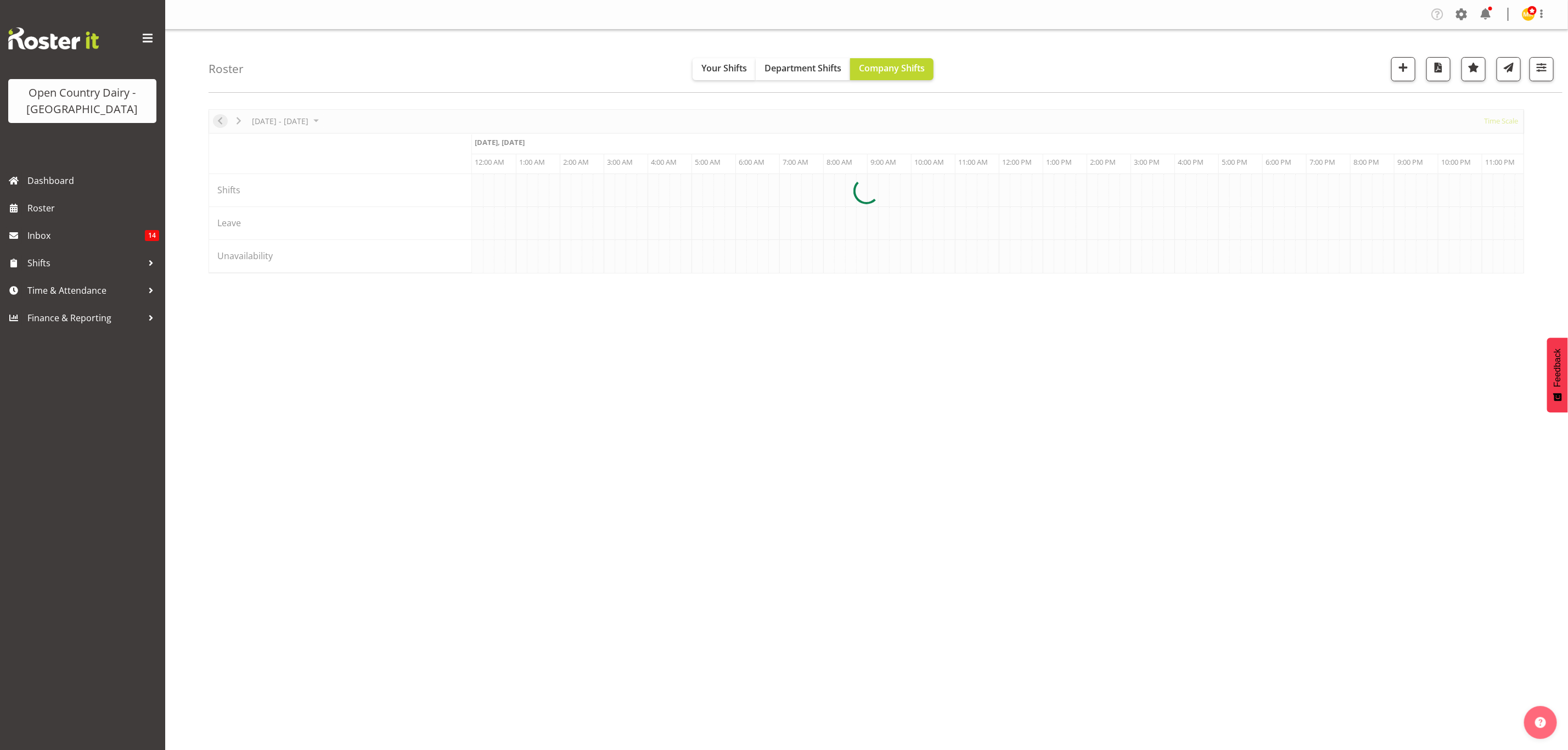
scroll to position [0, 3161]
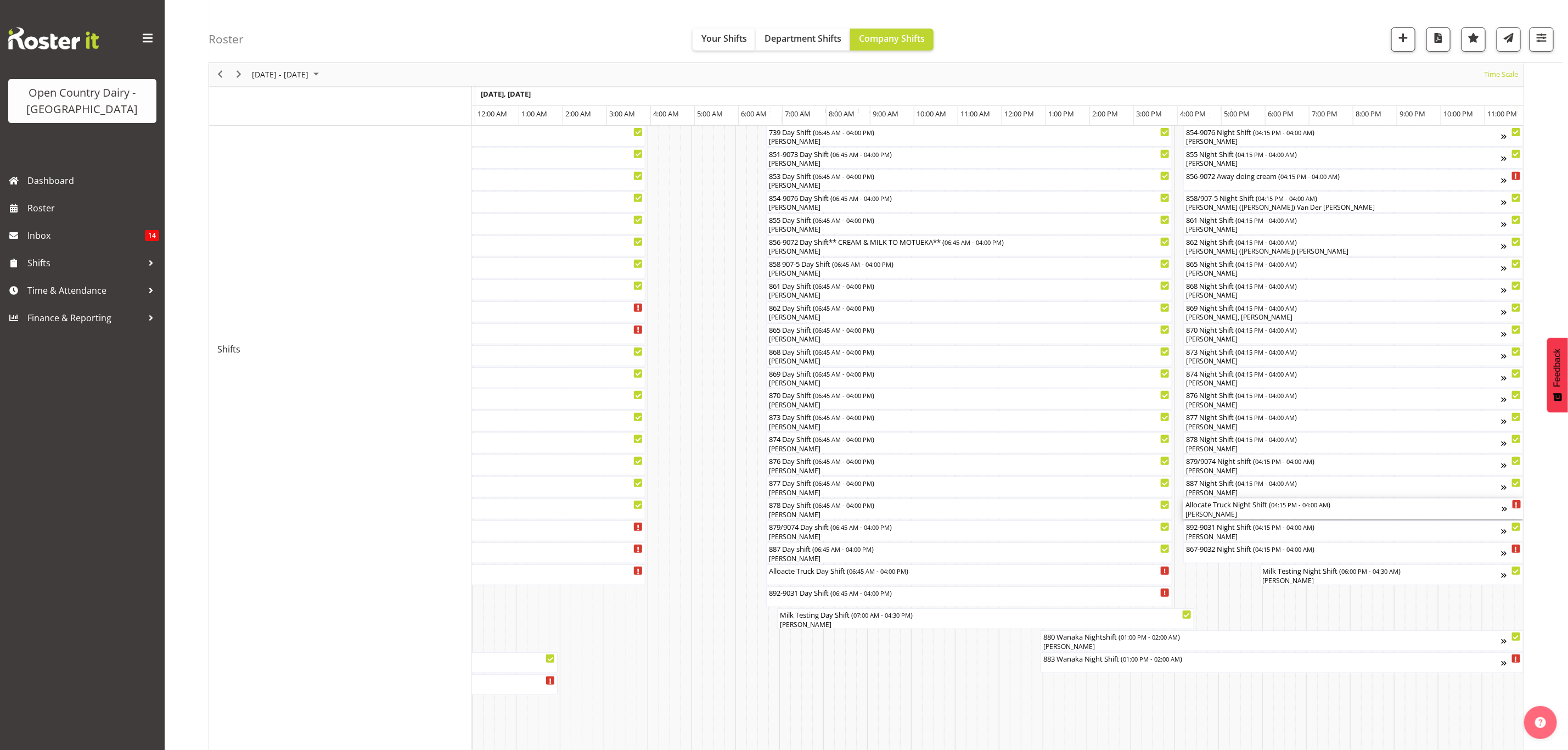
click at [1204, 514] on div "[PERSON_NAME]" at bounding box center [1344, 514] width 317 height 10
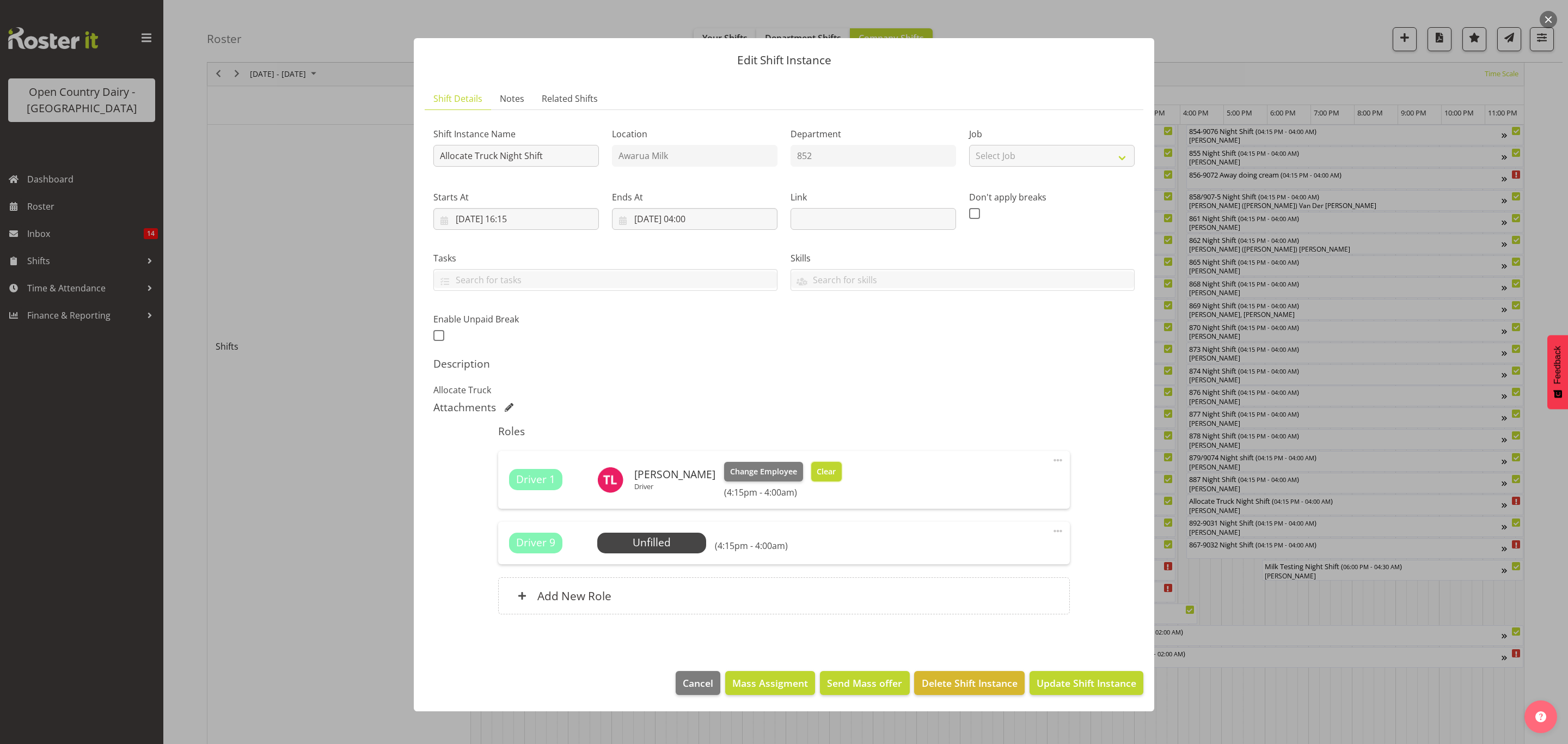
click at [817, 472] on span "Clear" at bounding box center [826, 472] width 19 height 12
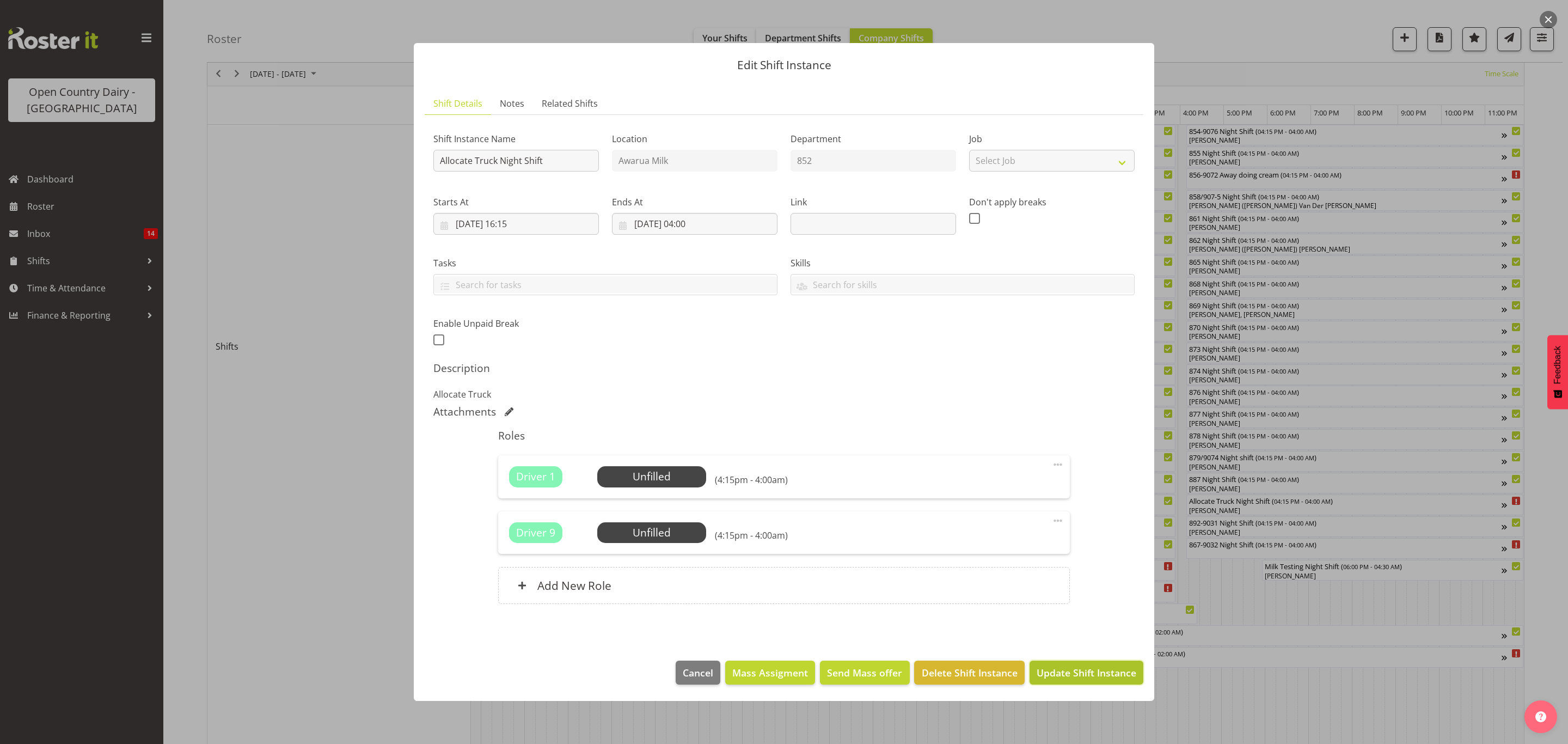
click at [1044, 674] on span "Update Shift Instance" at bounding box center [1086, 673] width 100 height 14
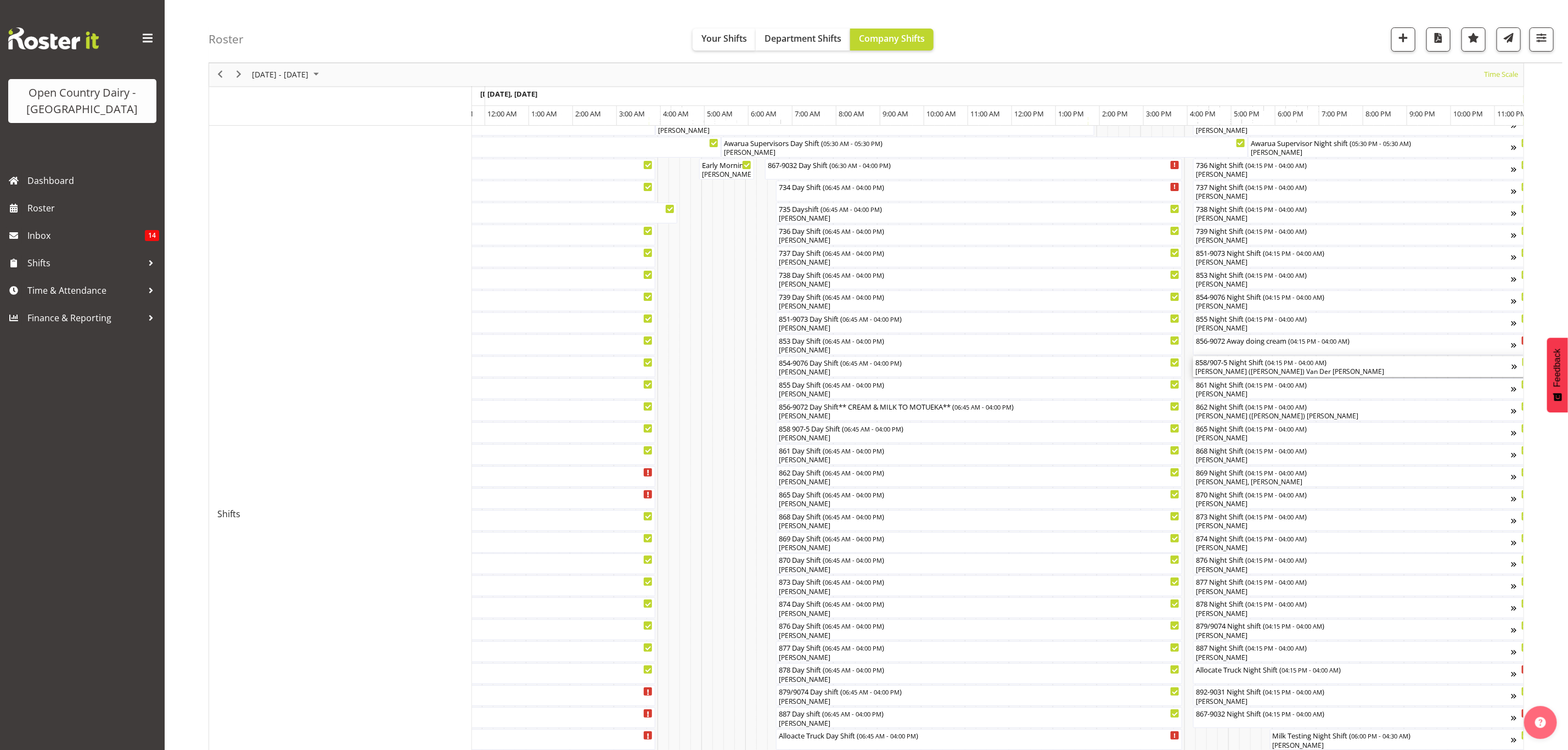
click at [1219, 367] on div "858/907-5 Night Shift ( 04:15 PM - 04:00 AM ) [PERSON_NAME] ([PERSON_NAME]) Van…" at bounding box center [1354, 366] width 317 height 21
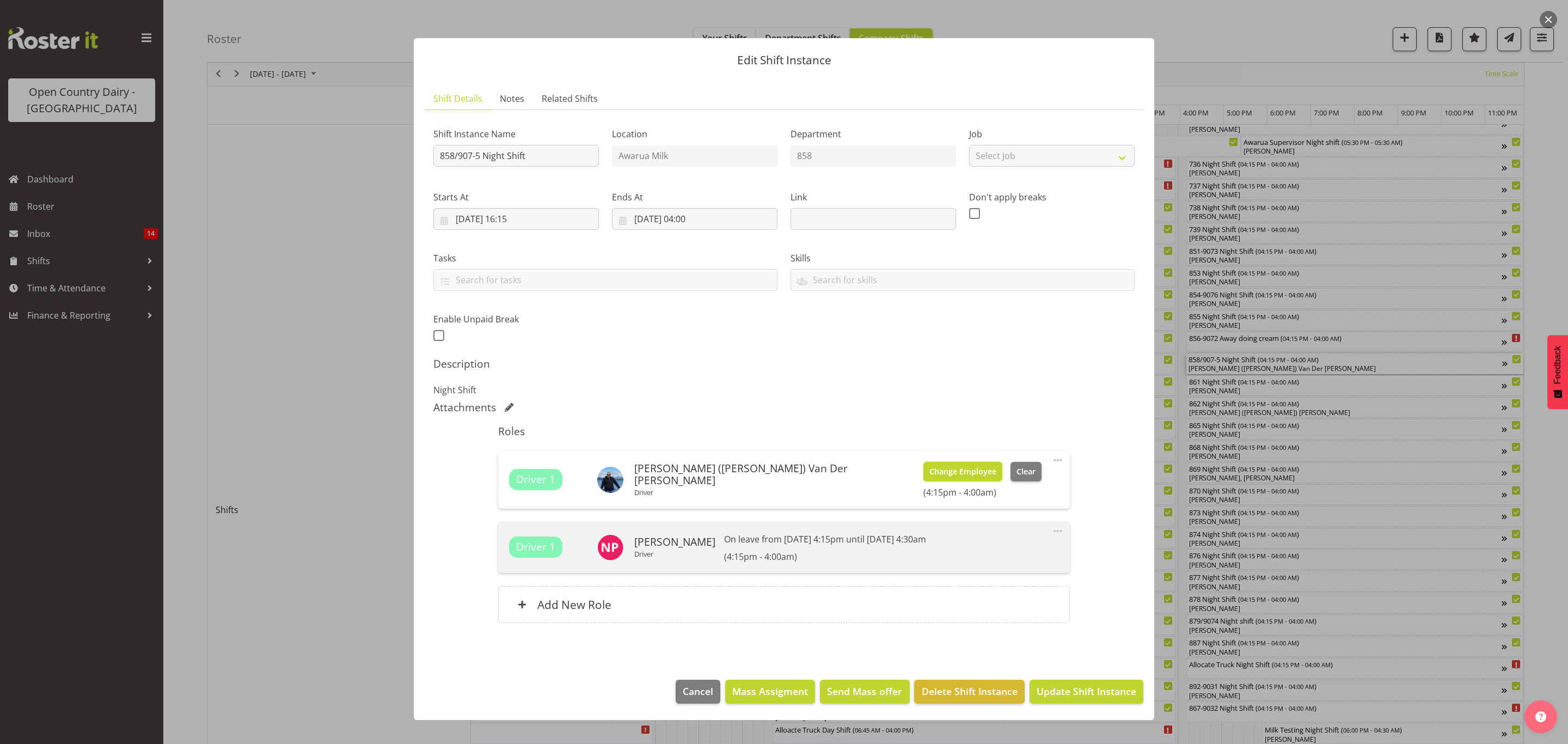
click at [924, 481] on button "Change Employee" at bounding box center [963, 472] width 79 height 20
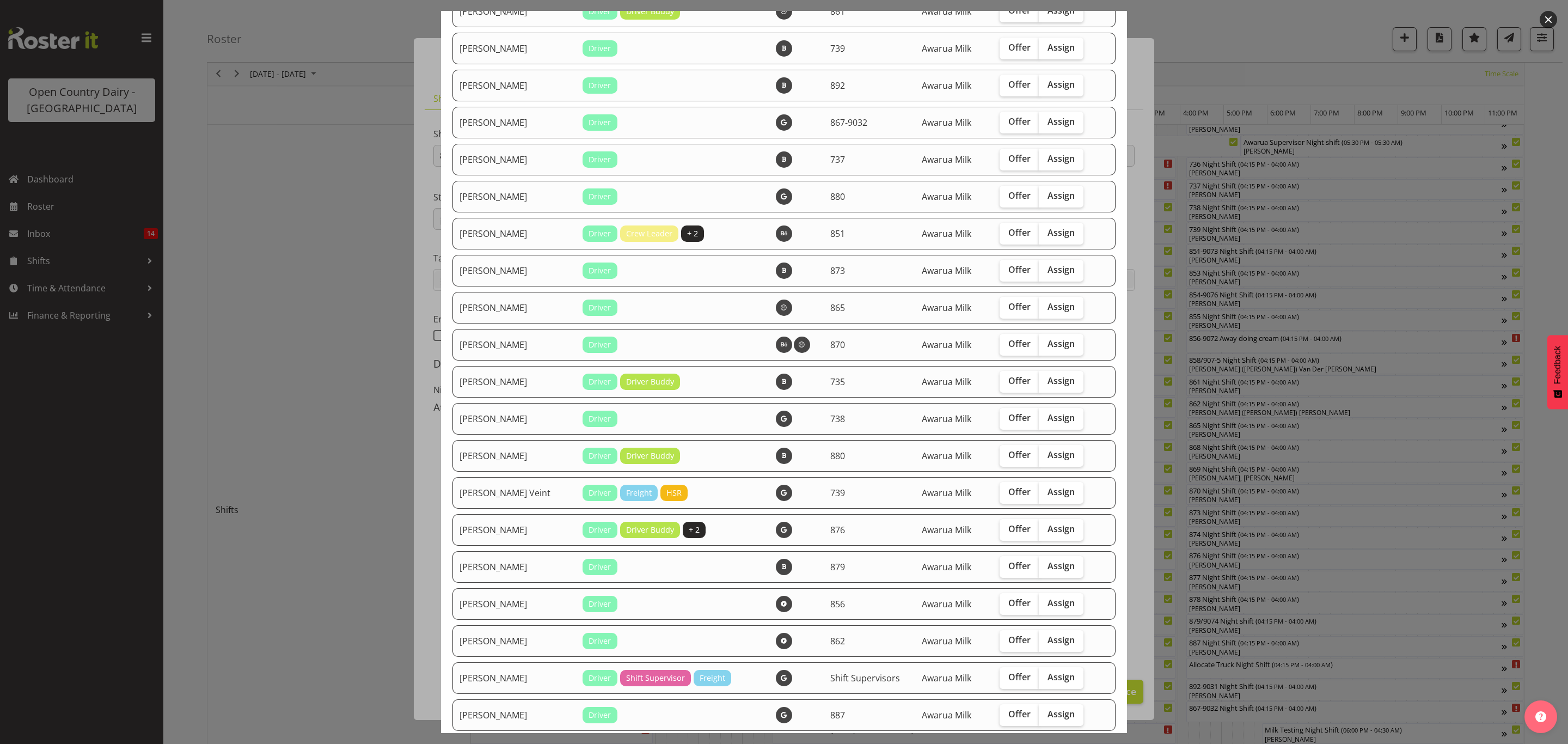
scroll to position [1389, 0]
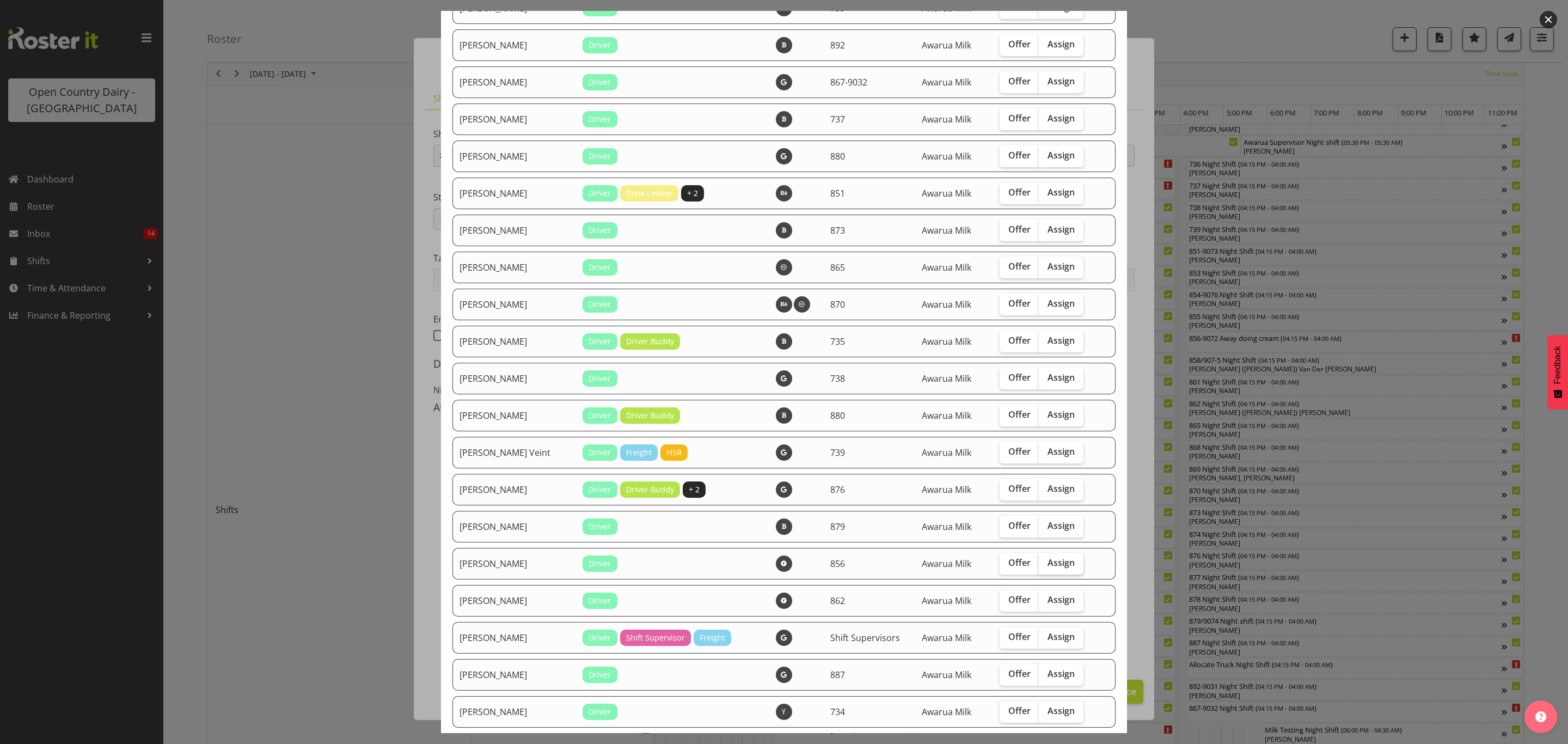
click at [1047, 561] on span "Assign" at bounding box center [1061, 562] width 27 height 11
click at [1044, 561] on input "Assign" at bounding box center [1042, 562] width 7 height 7
checkbox input "true"
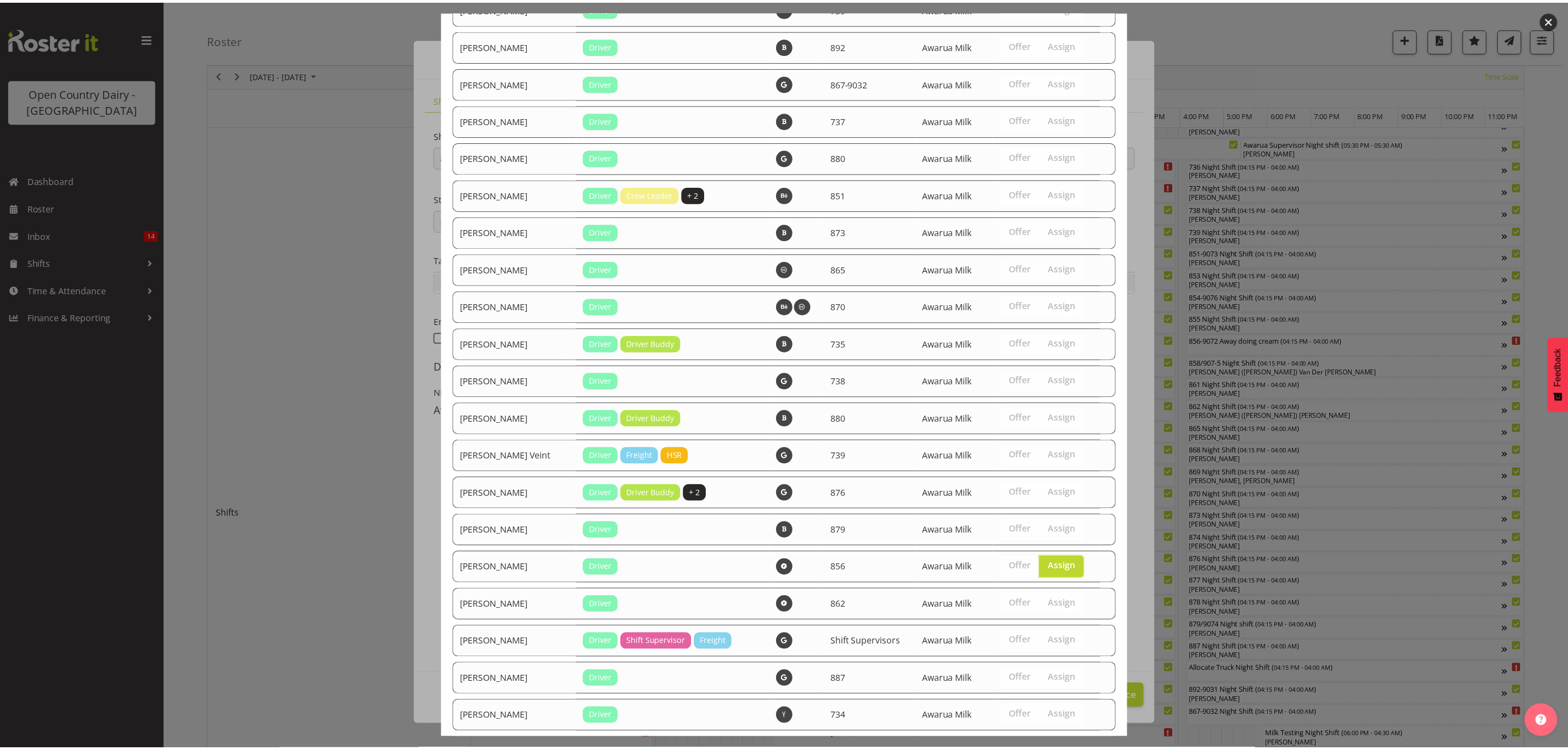
scroll to position [1461, 0]
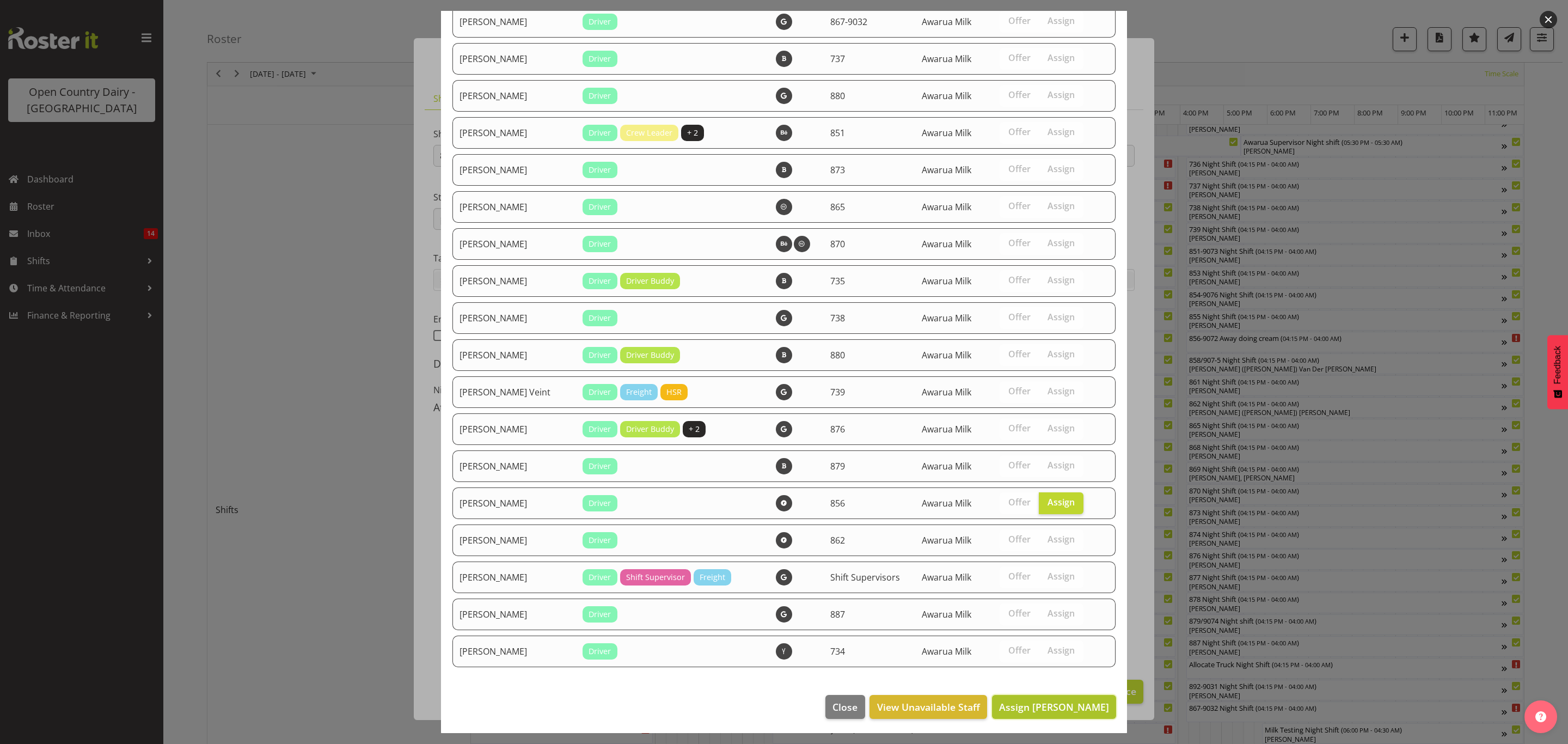
click at [1044, 704] on span "Assign [PERSON_NAME]" at bounding box center [1054, 706] width 110 height 13
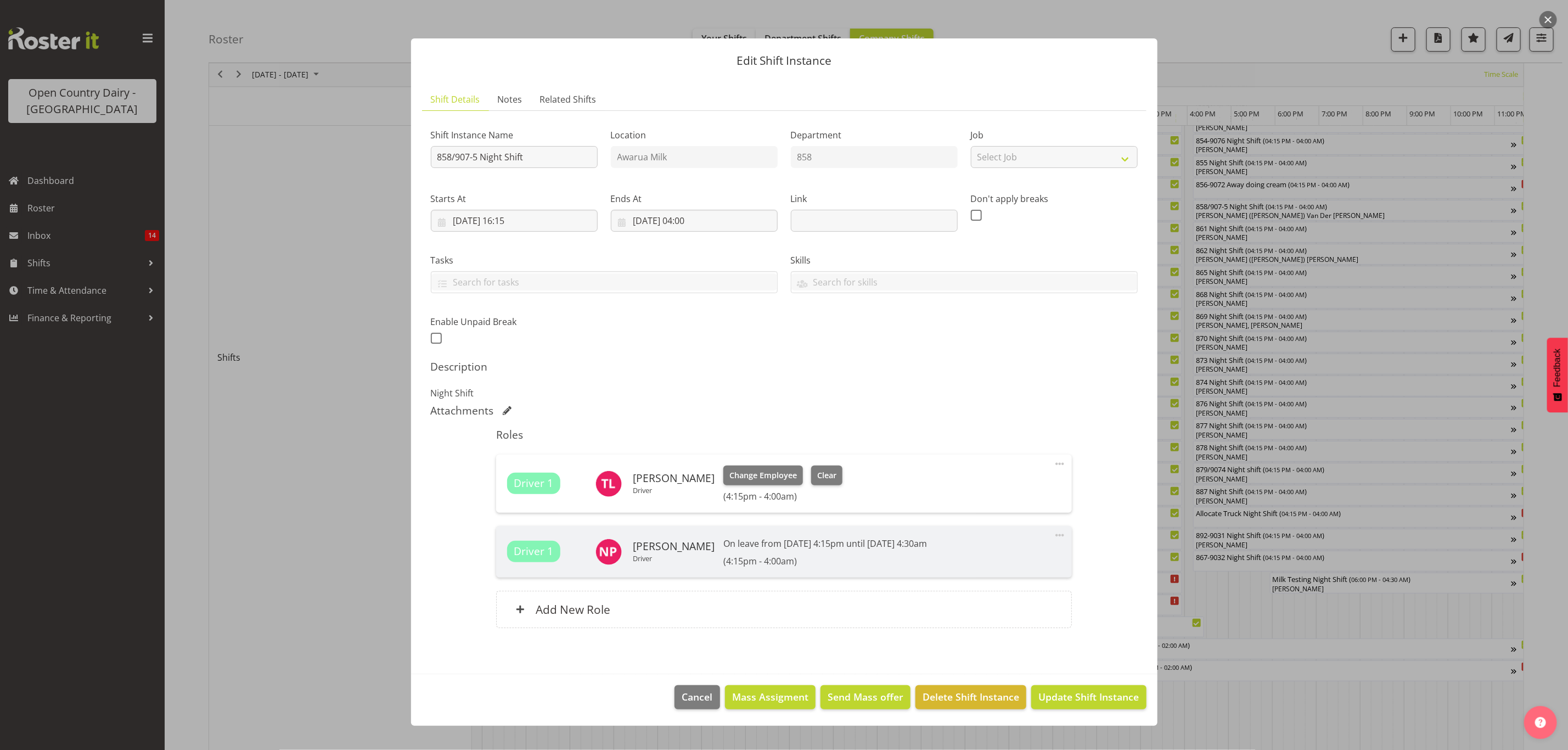
scroll to position [247, 0]
click at [1064, 700] on span "Update Shift Instance" at bounding box center [1089, 697] width 101 height 14
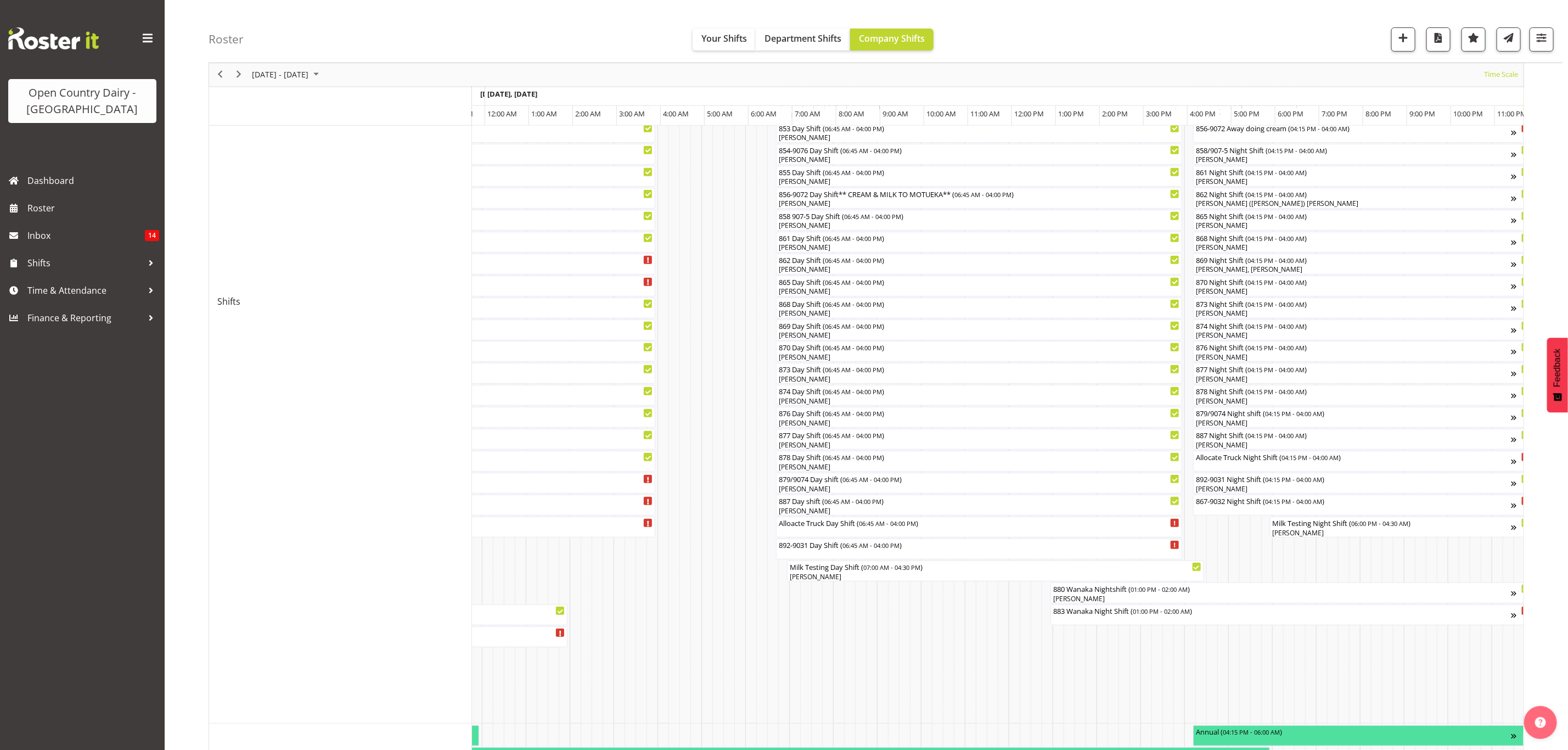
scroll to position [330, 0]
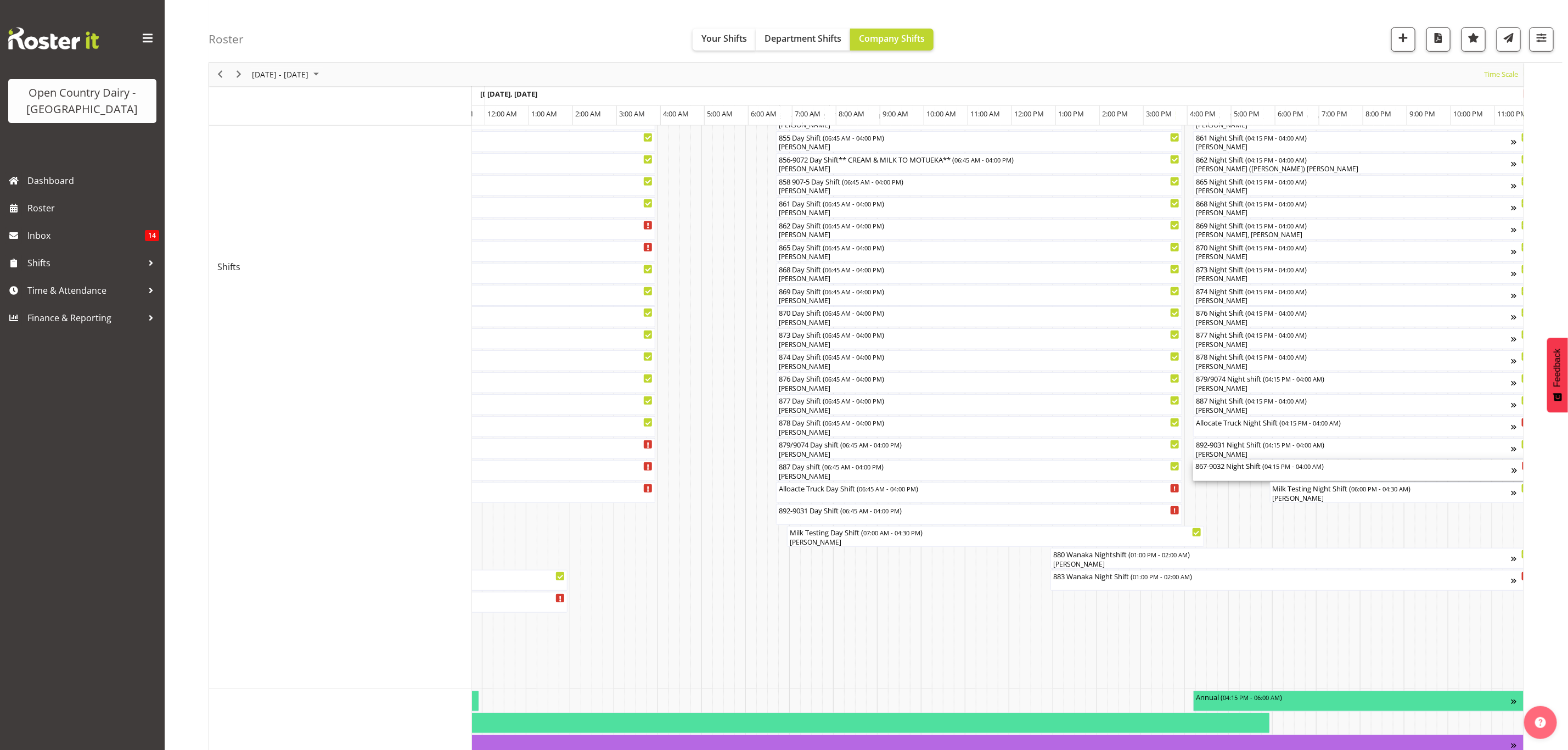
click at [1237, 475] on div "867-9032 Night Shift ( 04:15 PM - 04:00 AM )" at bounding box center [1354, 470] width 317 height 21
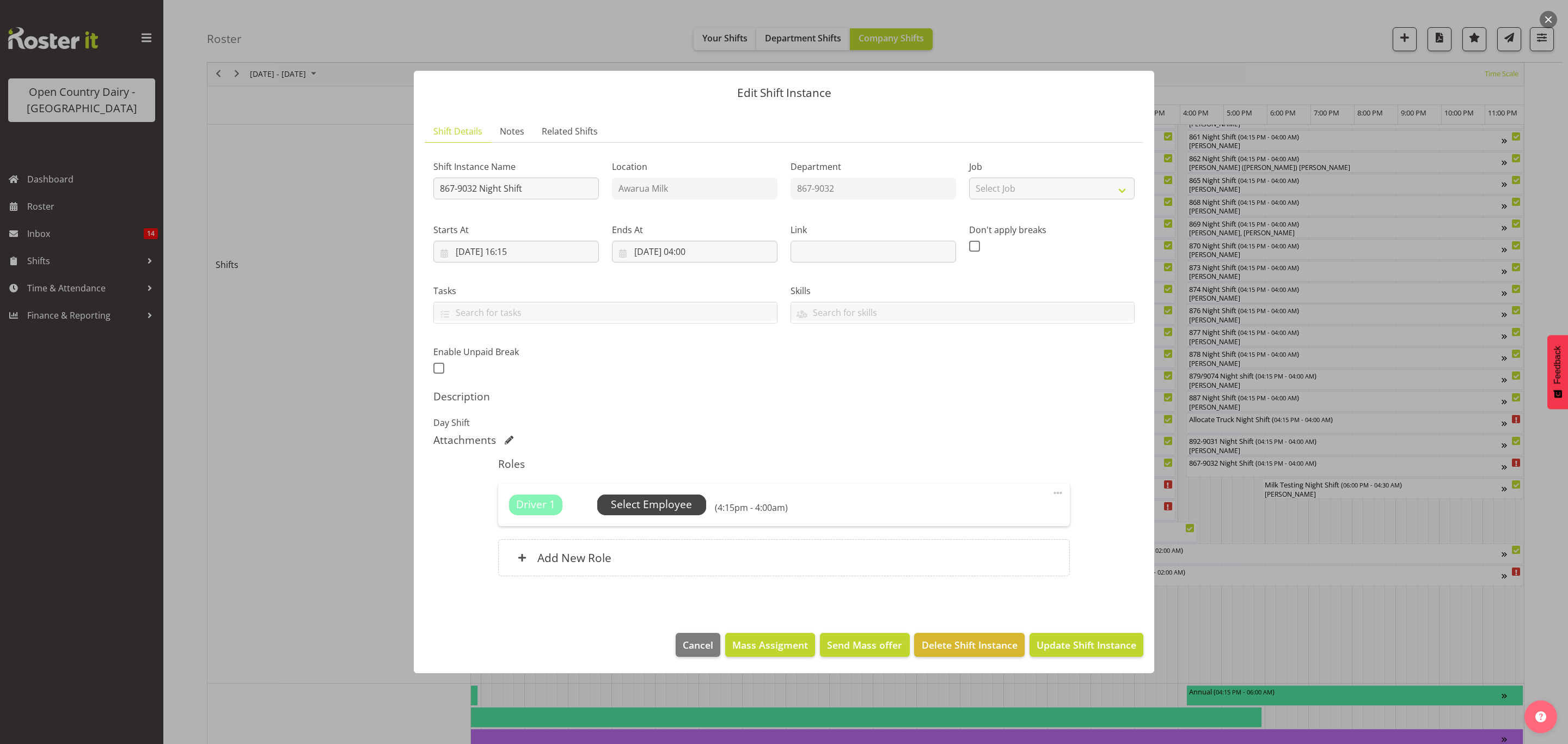
click at [637, 510] on span "Select Employee" at bounding box center [651, 504] width 81 height 16
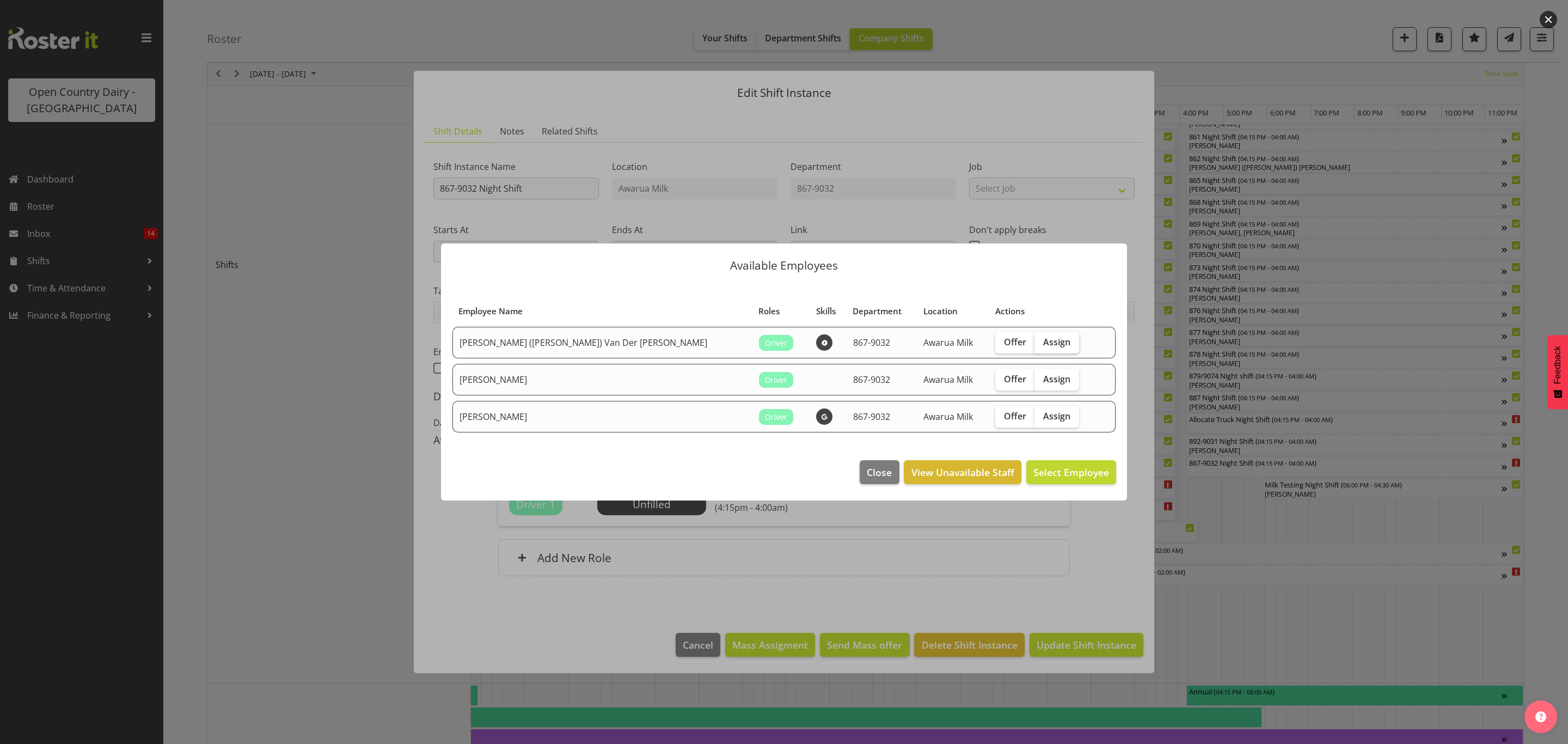
click at [1035, 334] on label "Assign" at bounding box center [1057, 343] width 45 height 22
click at [1035, 338] on input "Assign" at bounding box center [1038, 341] width 7 height 7
checkbox input "true"
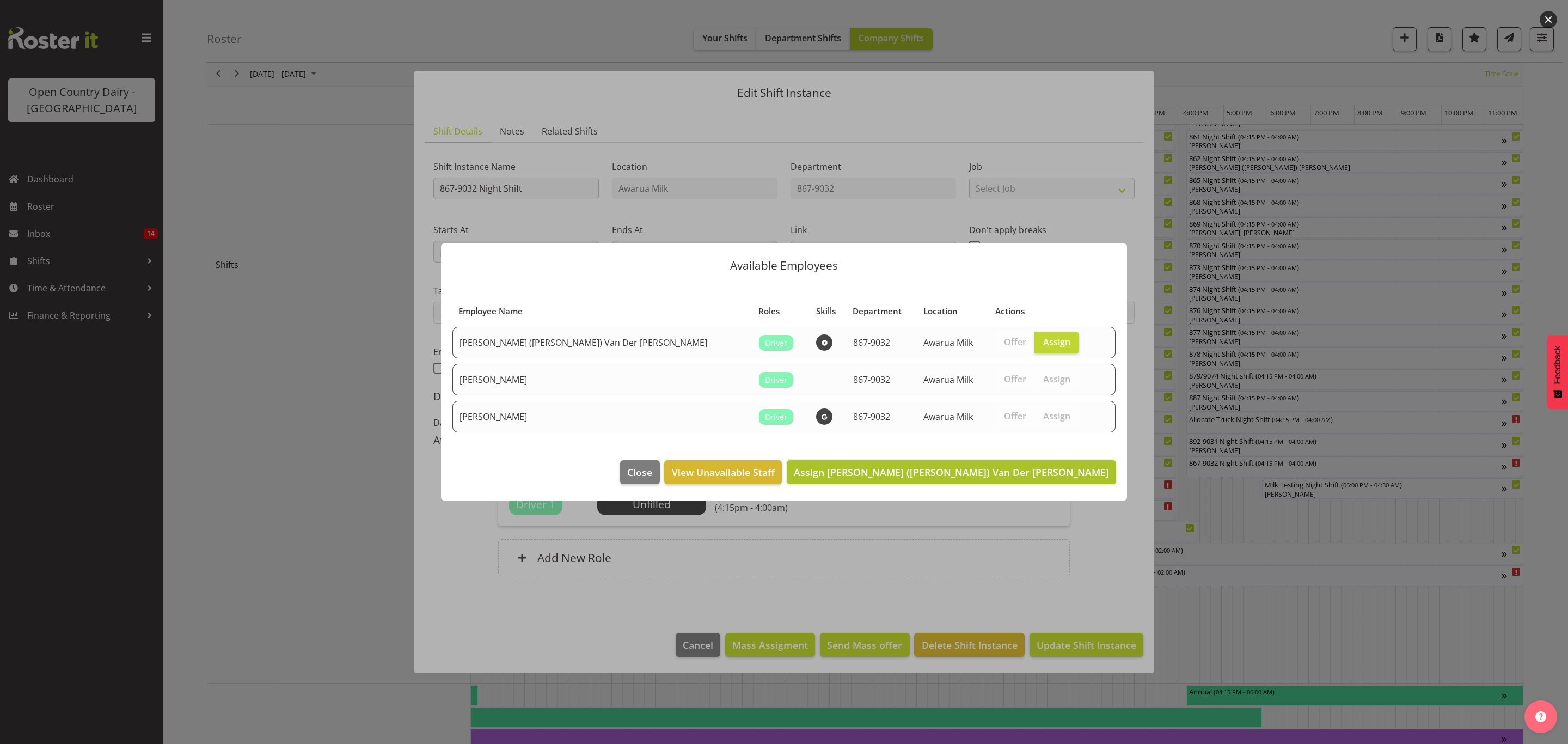
click at [1054, 473] on span "Assign [PERSON_NAME] ([PERSON_NAME]) Van Der [PERSON_NAME]" at bounding box center [951, 472] width 315 height 13
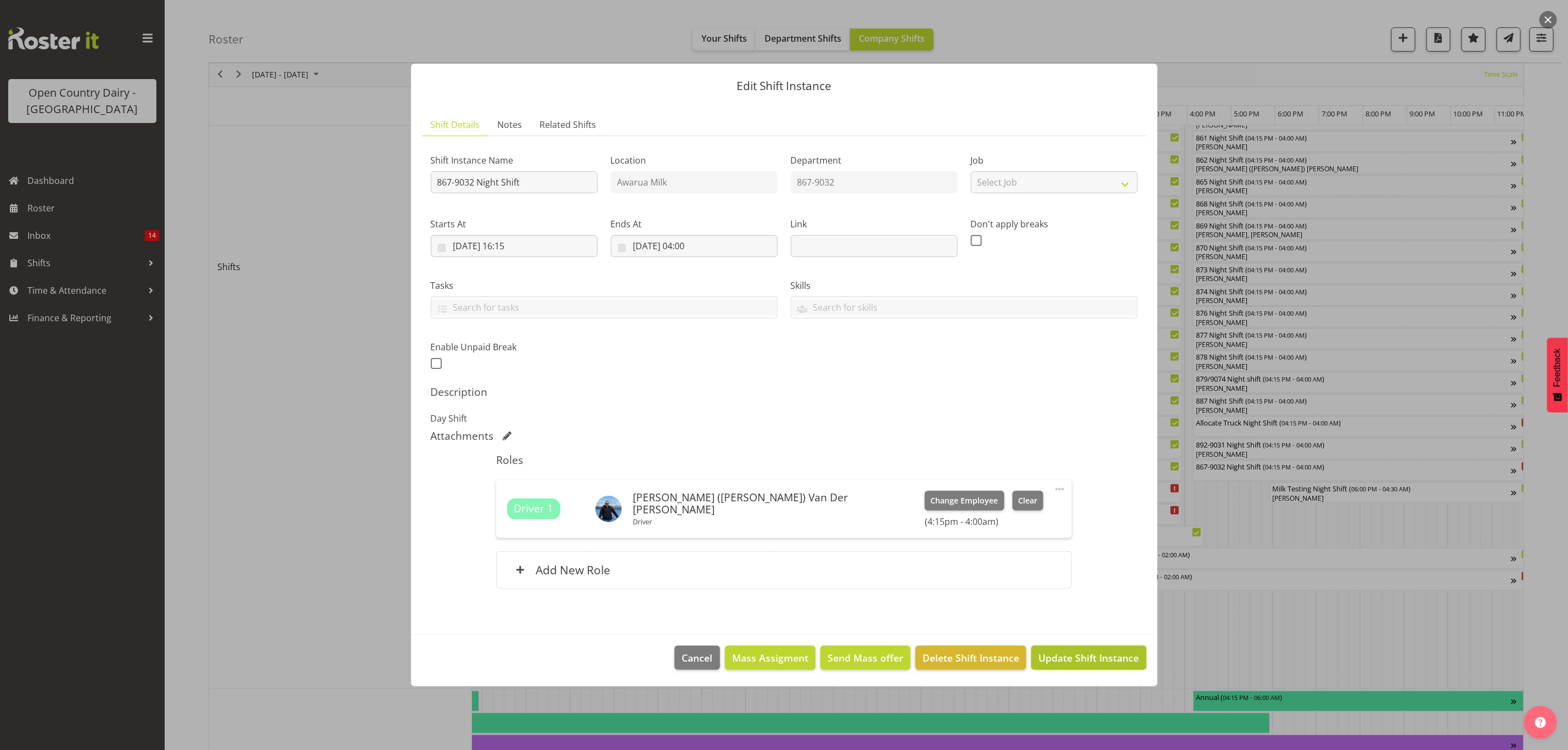
click at [1109, 666] on button "Update Shift Instance" at bounding box center [1088, 657] width 114 height 24
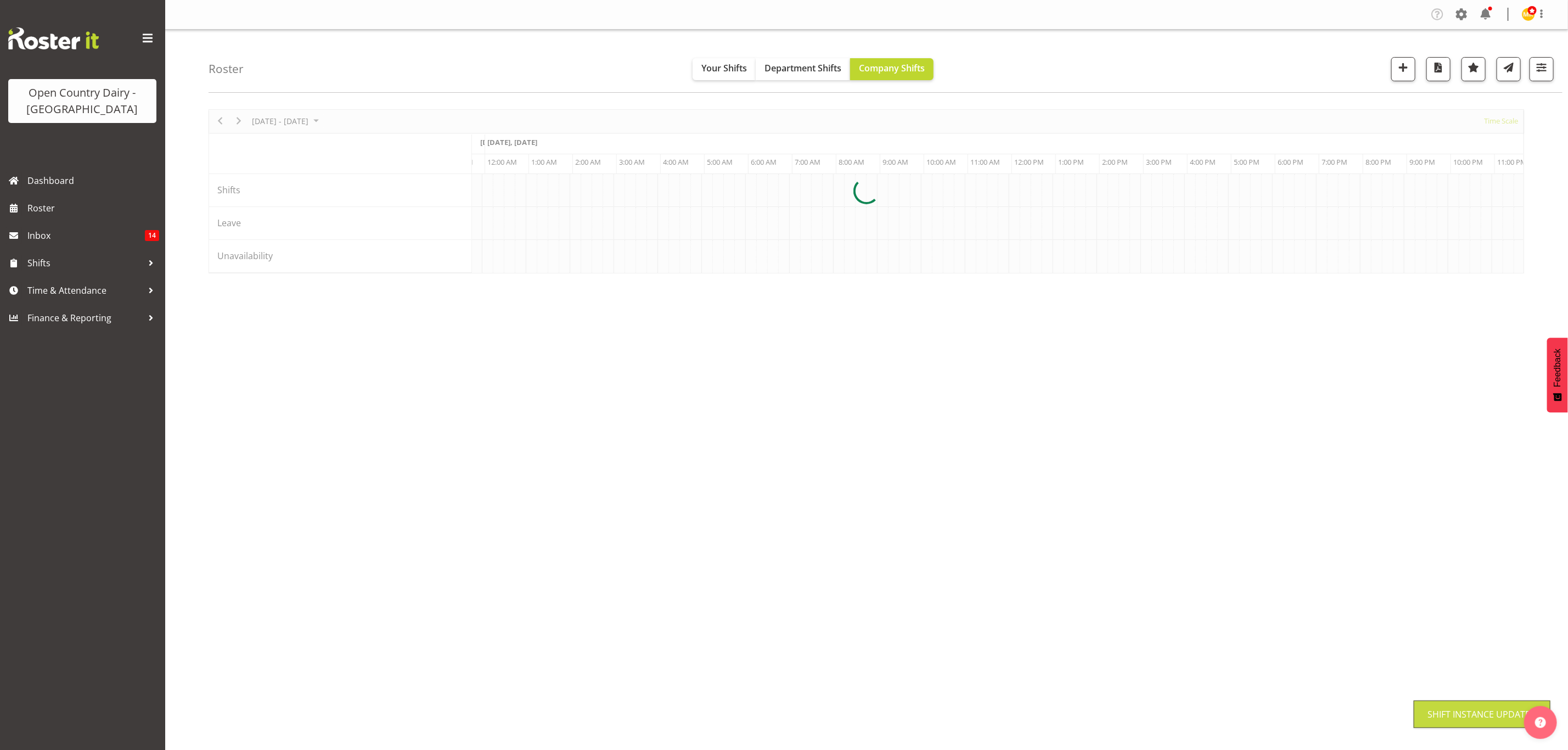
scroll to position [0, 0]
